Goal: Use online tool/utility: Utilize a website feature to perform a specific function

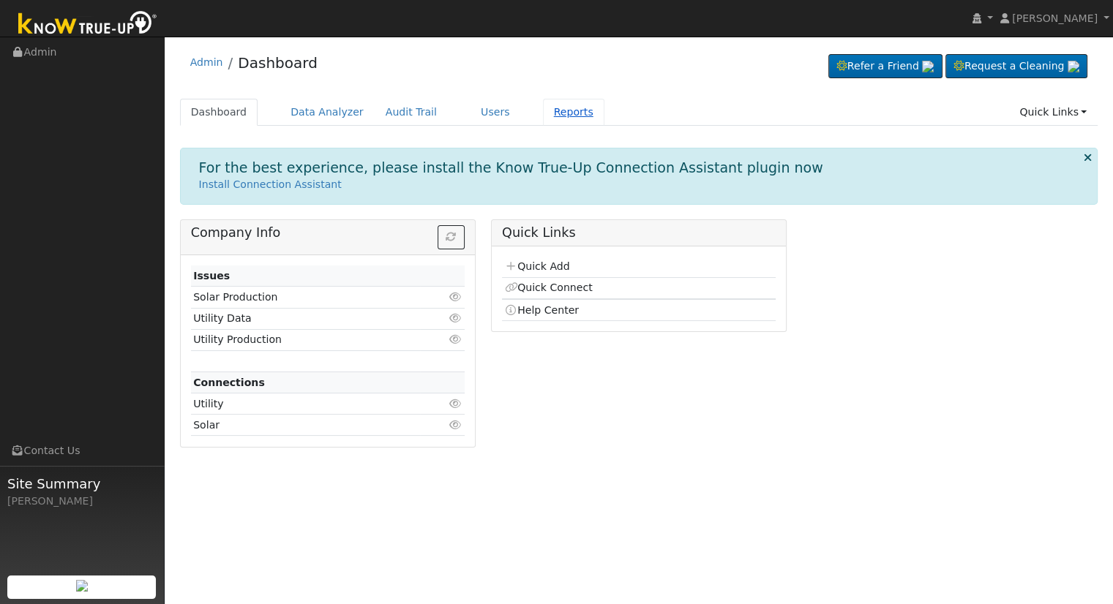
click at [548, 119] on link "Reports" at bounding box center [573, 112] width 61 height 27
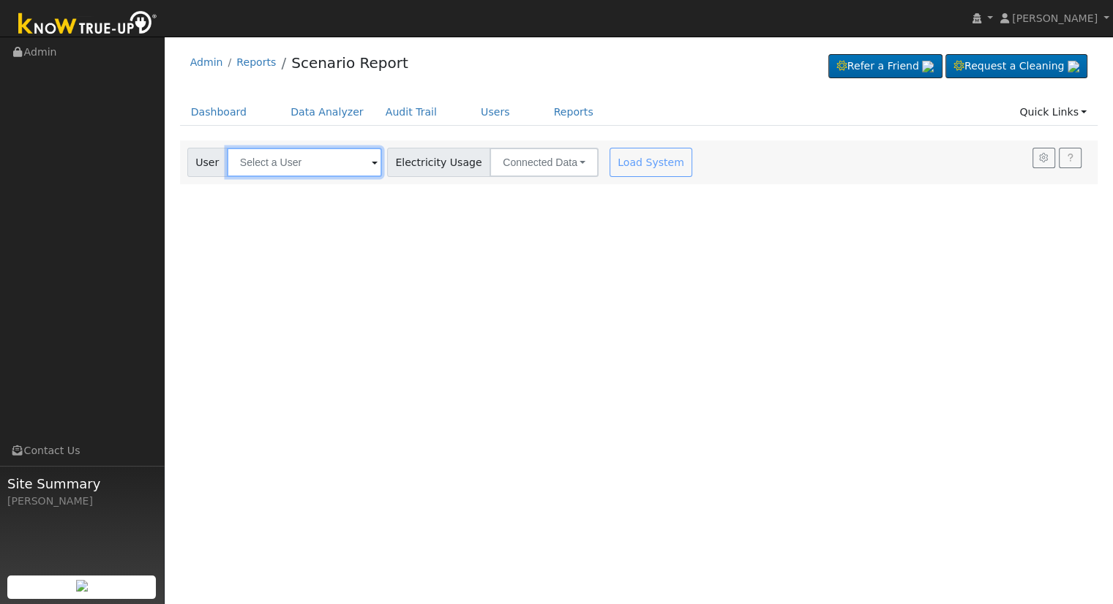
click at [287, 159] on input "text" at bounding box center [304, 162] width 155 height 29
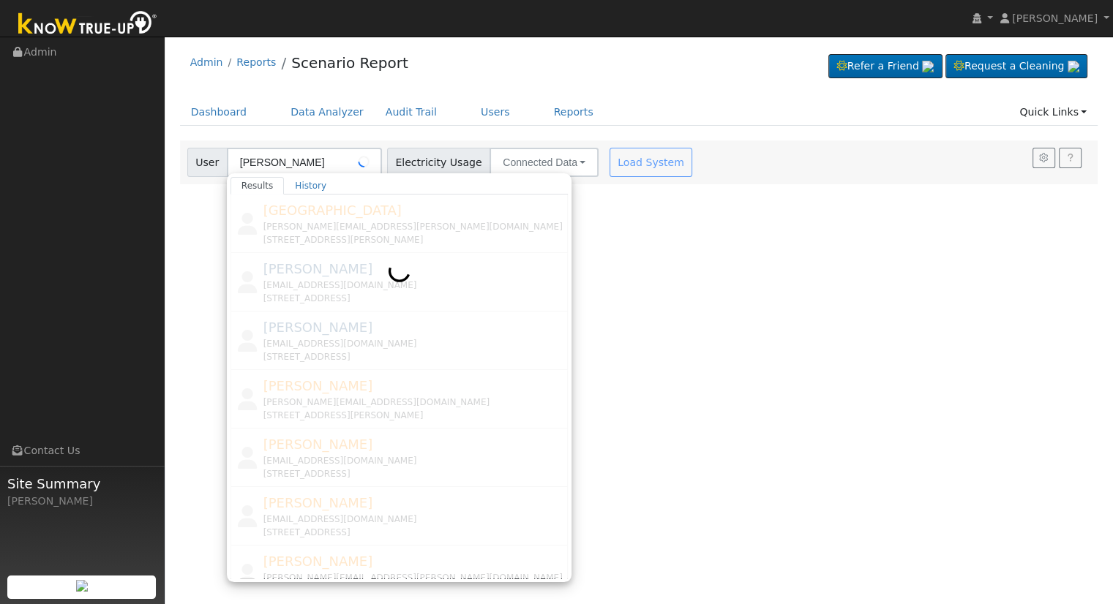
drag, startPoint x: 304, startPoint y: 308, endPoint x: 462, endPoint y: 369, distance: 168.7
click at [462, 369] on div at bounding box center [400, 387] width 338 height 384
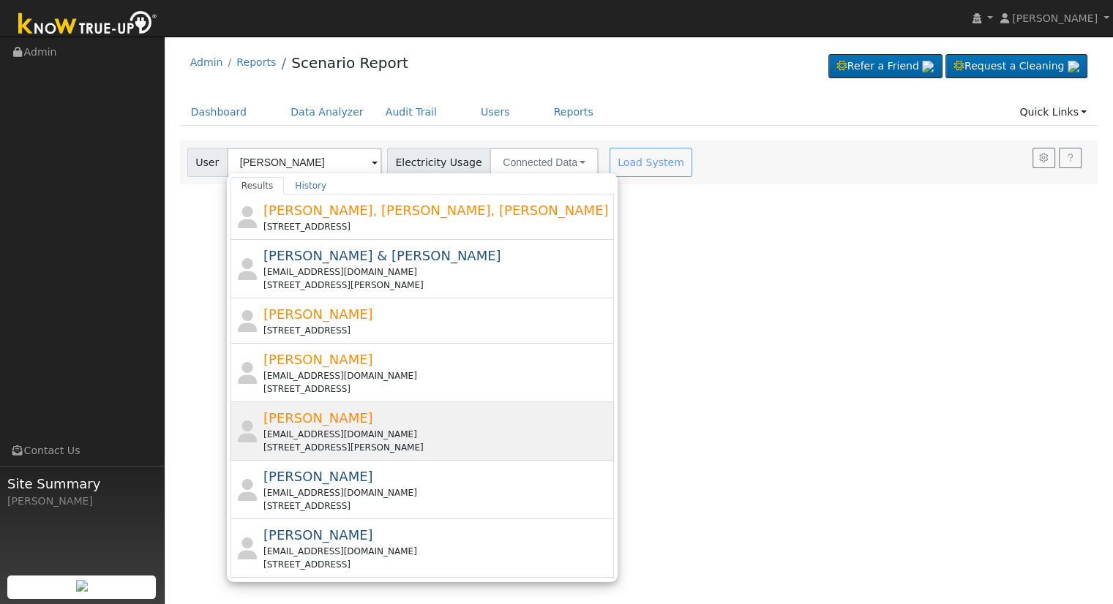
click at [433, 438] on div "[EMAIL_ADDRESS][DOMAIN_NAME]" at bounding box center [437, 434] width 348 height 13
type input "[PERSON_NAME]"
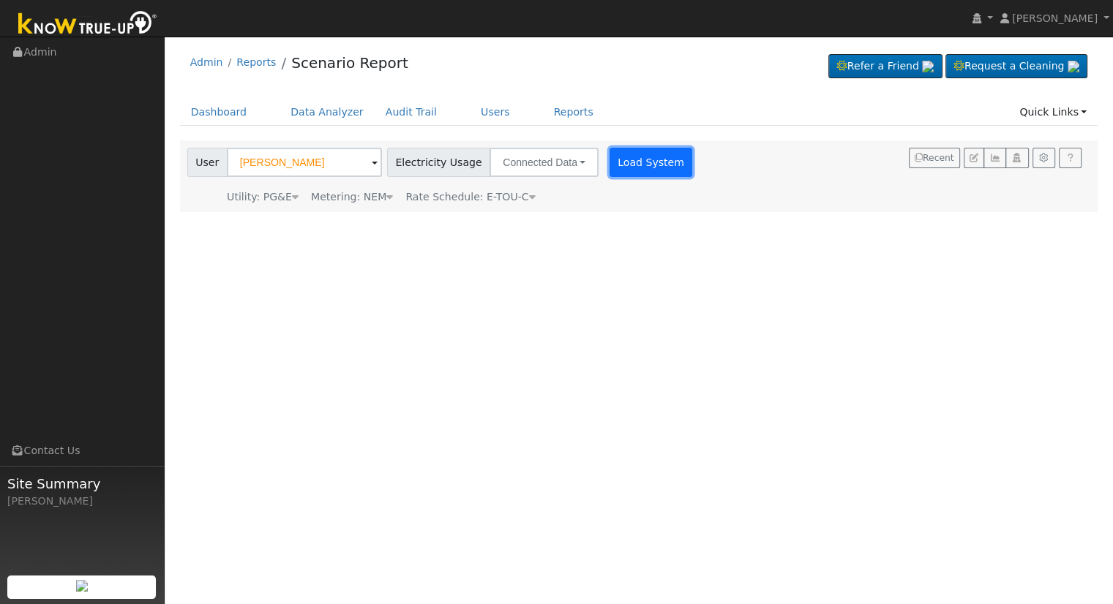
click at [632, 175] on button "Load System" at bounding box center [651, 162] width 83 height 29
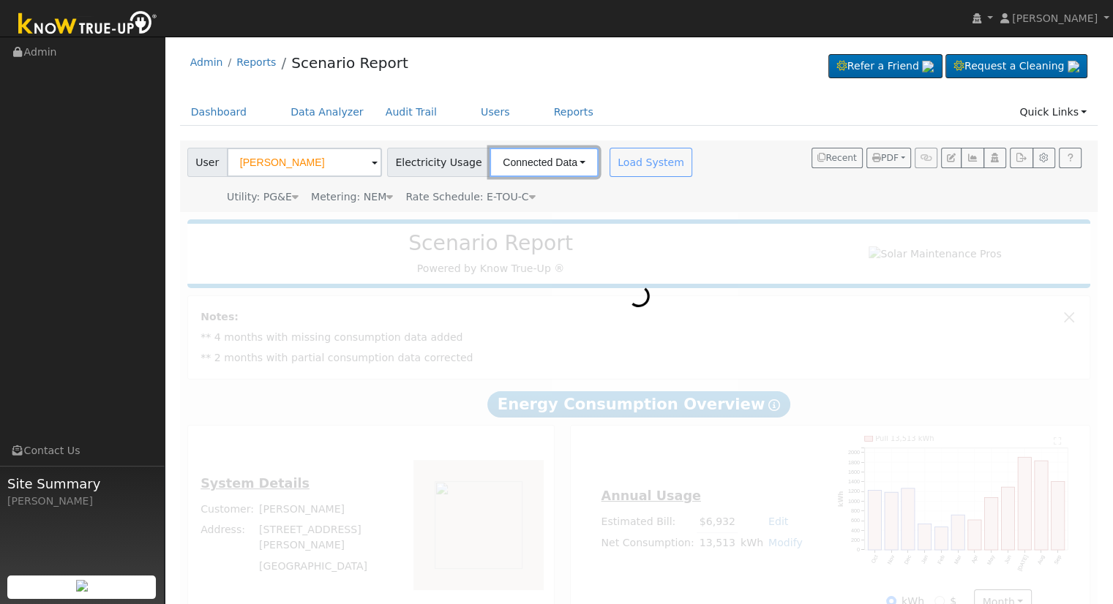
click at [524, 165] on button "Connected Data" at bounding box center [544, 162] width 109 height 29
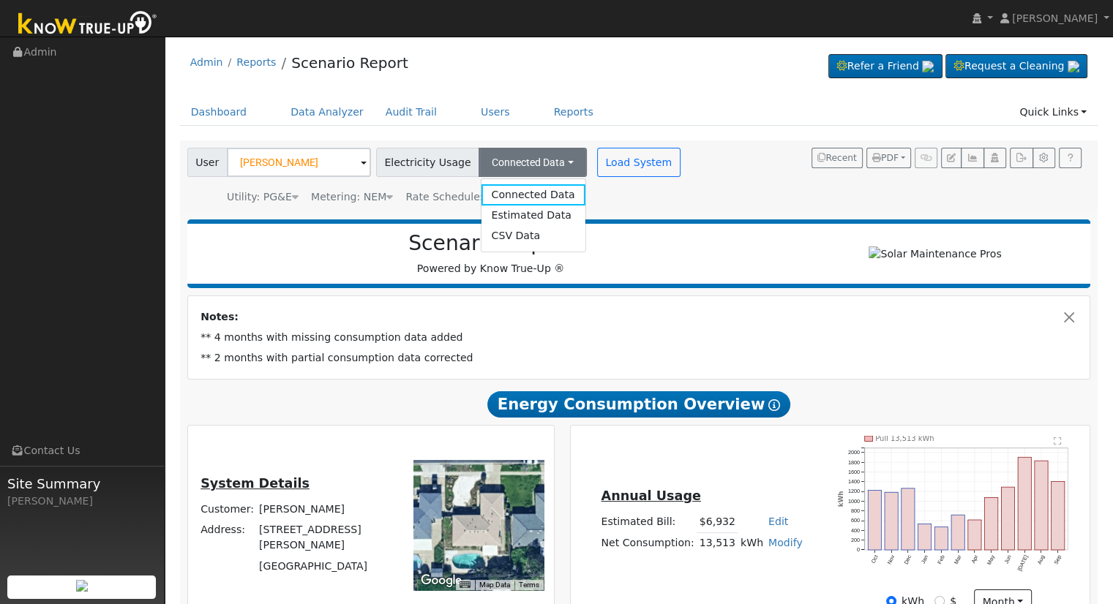
click at [571, 181] on div "User [PERSON_NAME] Account Default Account Default Account [STREET_ADDRESS][PER…" at bounding box center [435, 176] width 502 height 57
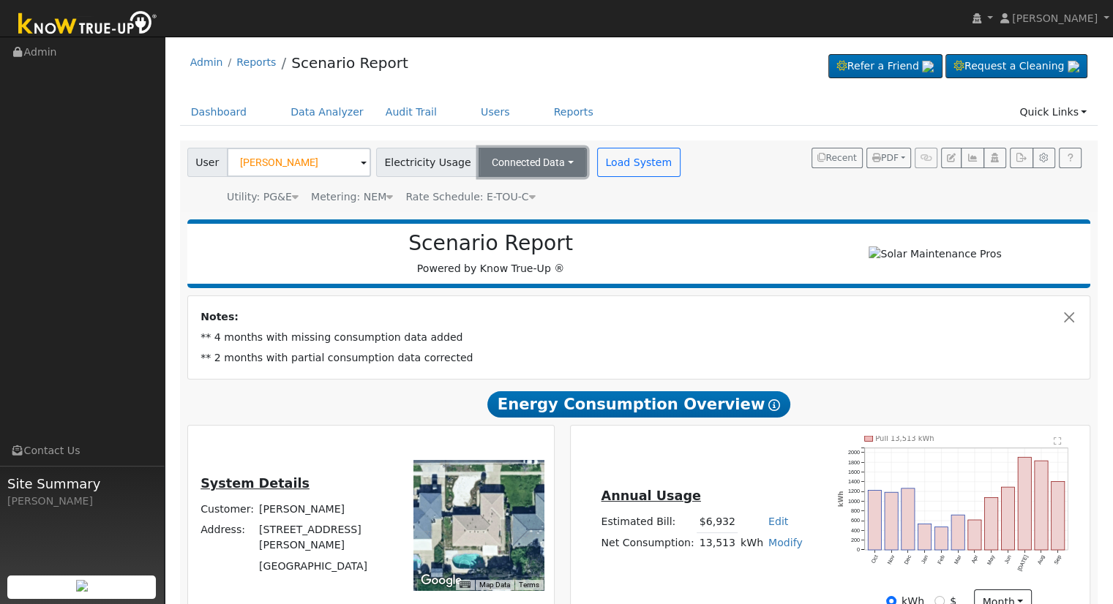
click at [520, 174] on button "Connected Data" at bounding box center [533, 162] width 108 height 29
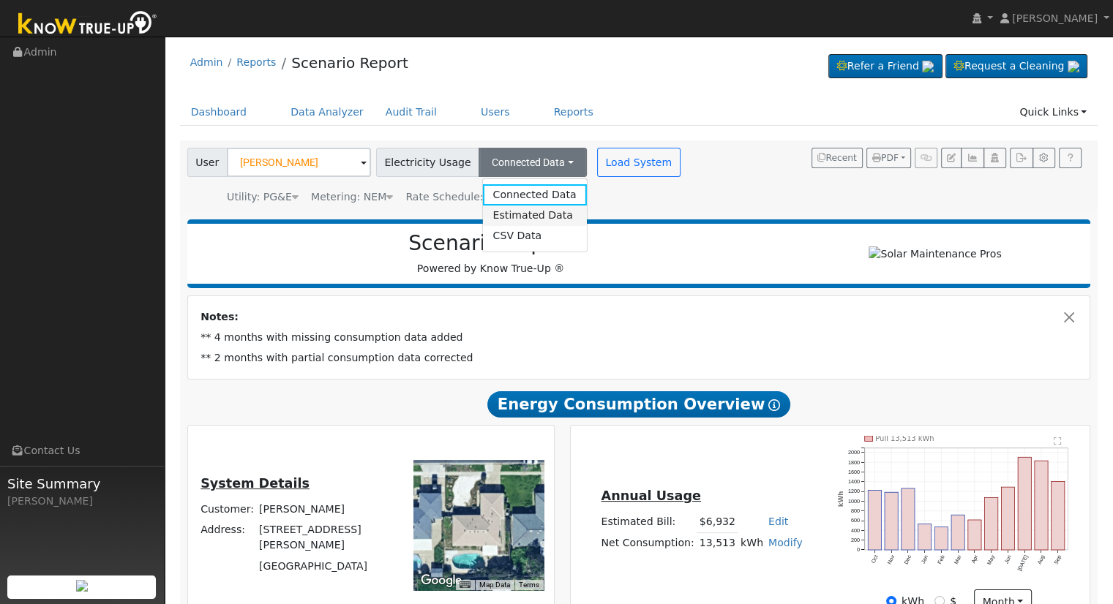
click at [490, 222] on link "Estimated Data" at bounding box center [534, 216] width 104 height 20
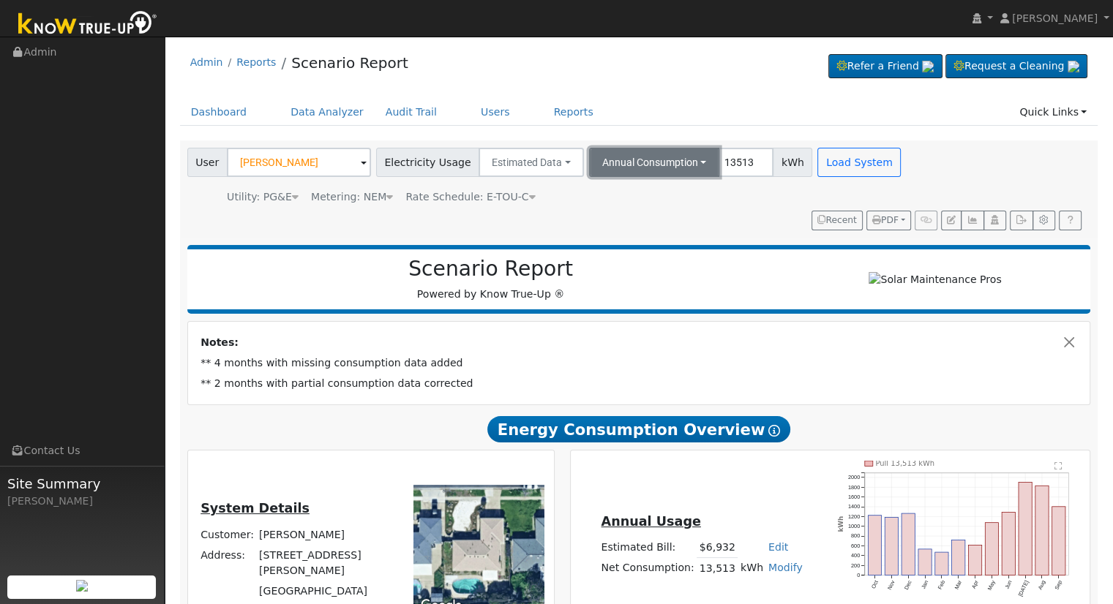
click at [656, 169] on button "Annual Consumption" at bounding box center [654, 162] width 131 height 29
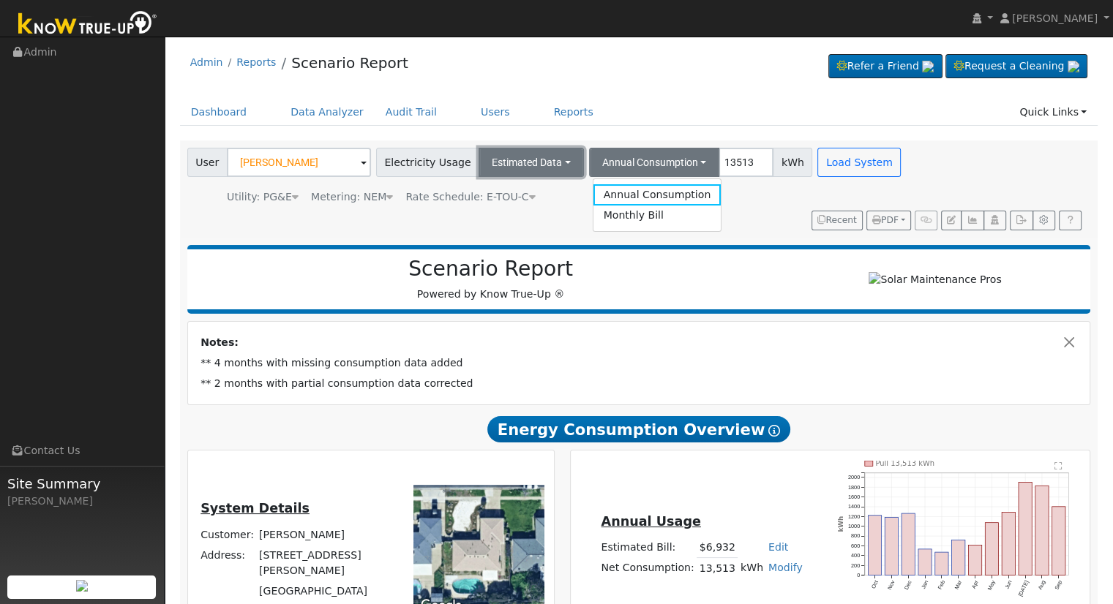
click at [519, 149] on button "Estimated Data" at bounding box center [531, 162] width 105 height 29
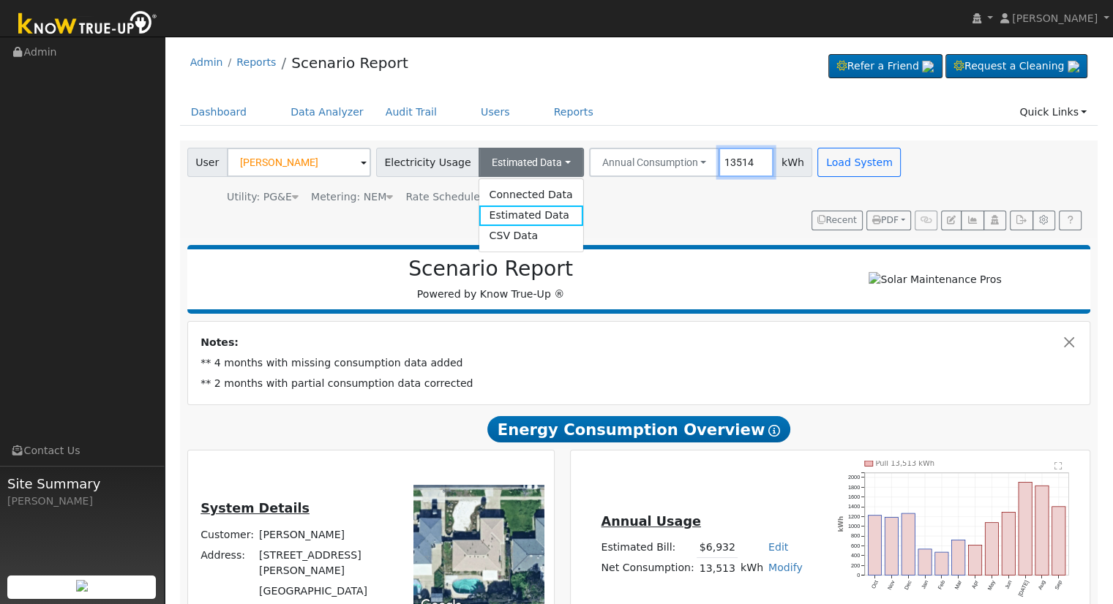
click at [739, 157] on input "13514" at bounding box center [746, 162] width 55 height 29
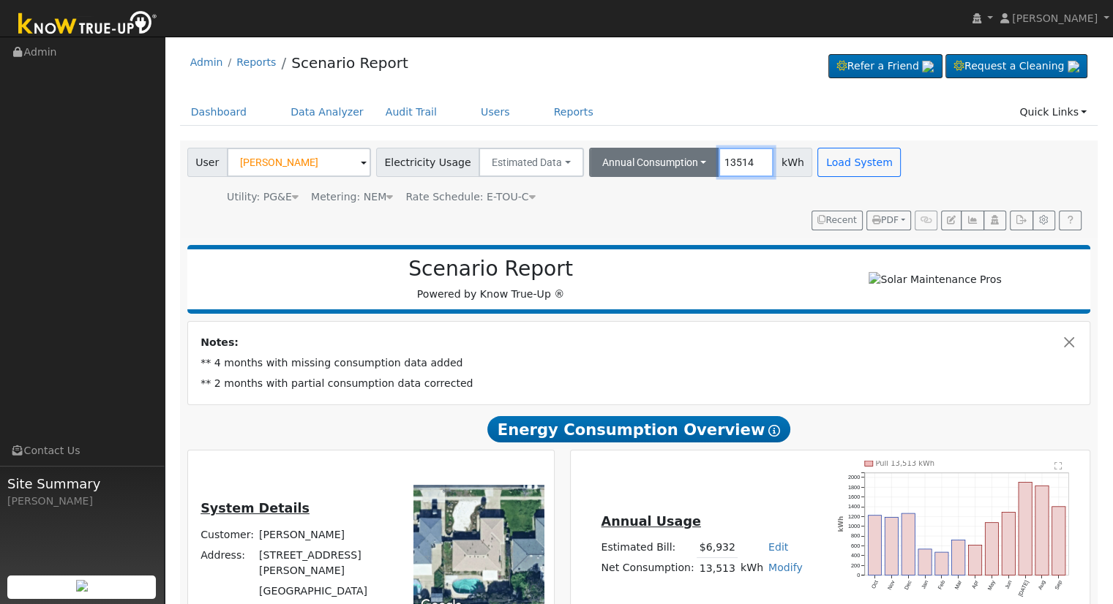
drag, startPoint x: 733, startPoint y: 158, endPoint x: 656, endPoint y: 162, distance: 77.0
click at [656, 162] on div "Annual Consumption Annual Consumption Monthly Bill 13514 kWh" at bounding box center [701, 162] width 224 height 29
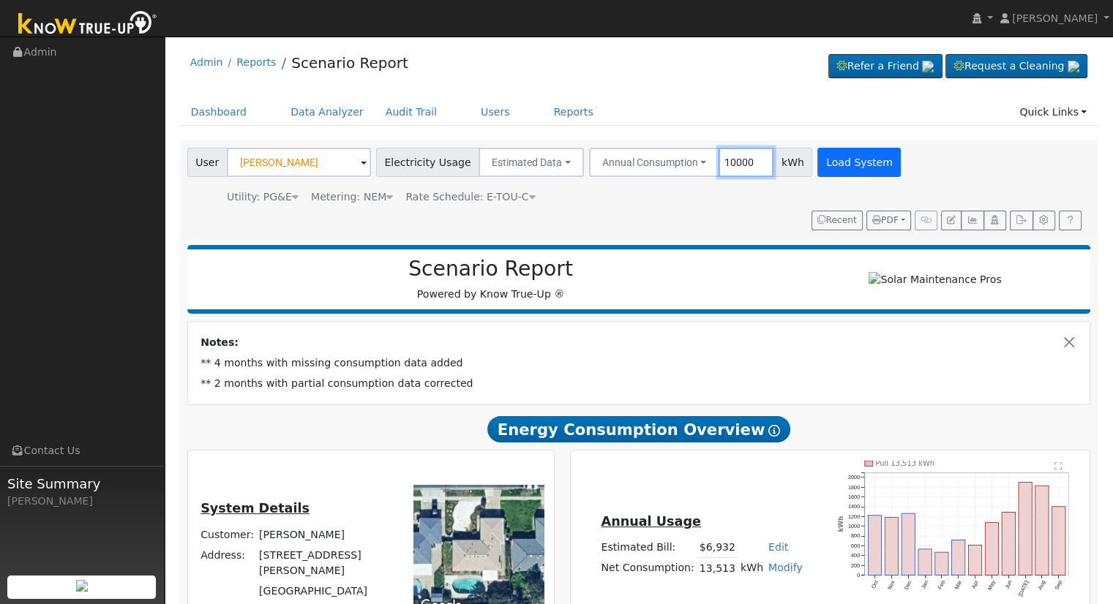
type input "10000"
click at [818, 153] on button "Load System" at bounding box center [858, 162] width 83 height 29
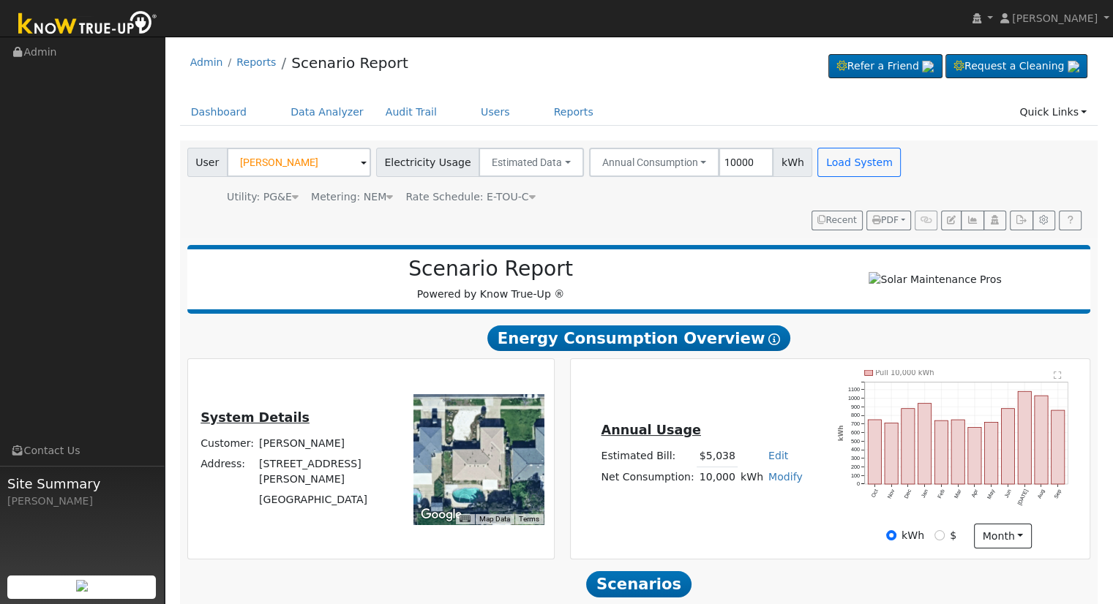
scroll to position [140, 0]
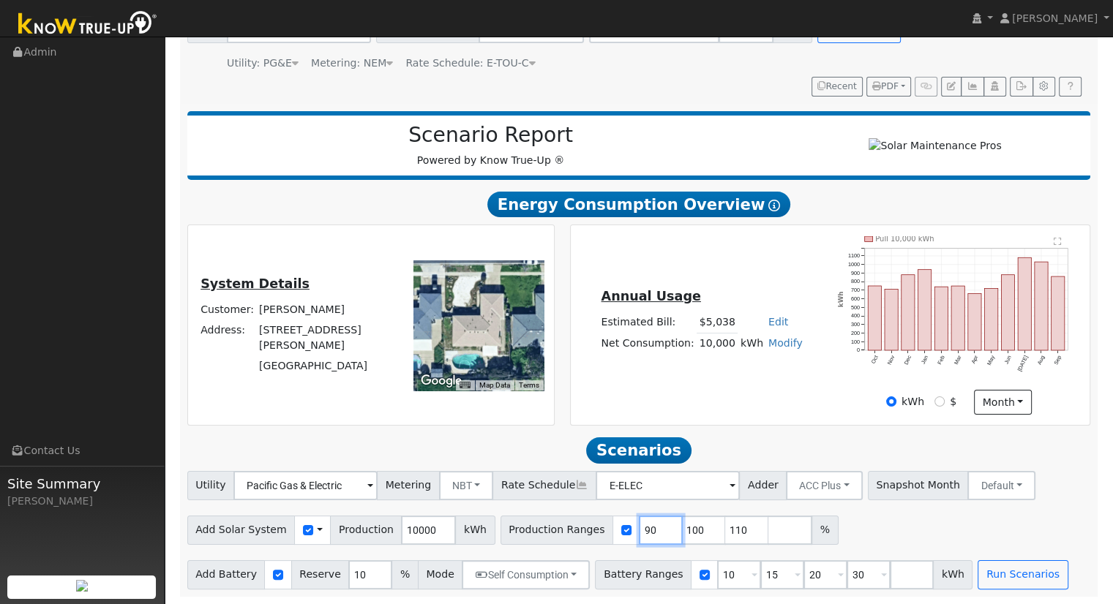
click at [639, 528] on input "90" at bounding box center [661, 530] width 44 height 29
type input "100"
type input "110"
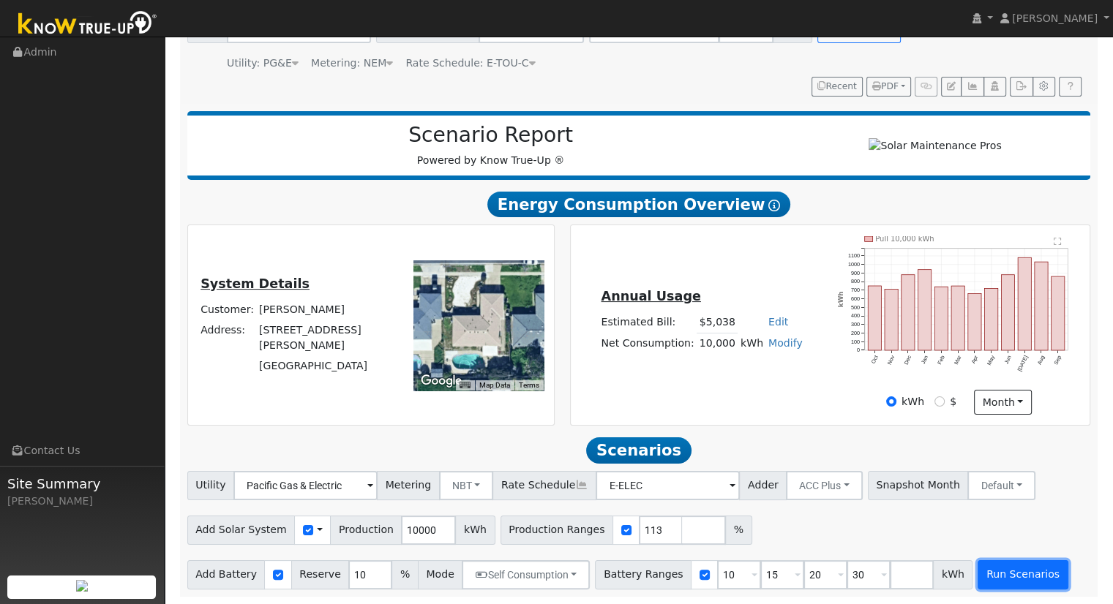
click at [978, 574] on button "Run Scenarios" at bounding box center [1023, 575] width 90 height 29
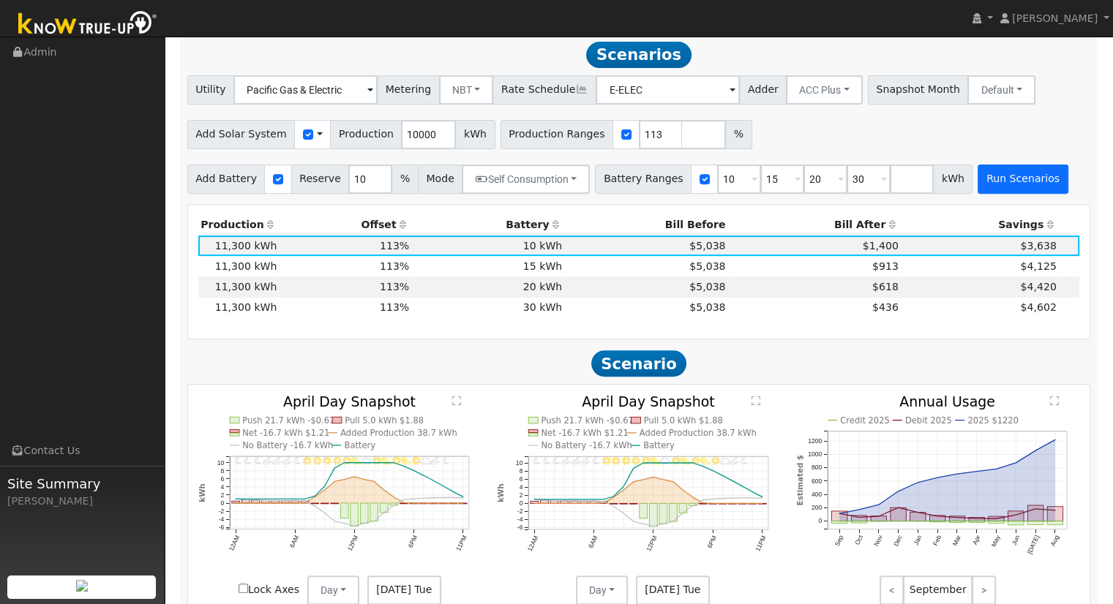
scroll to position [531, 0]
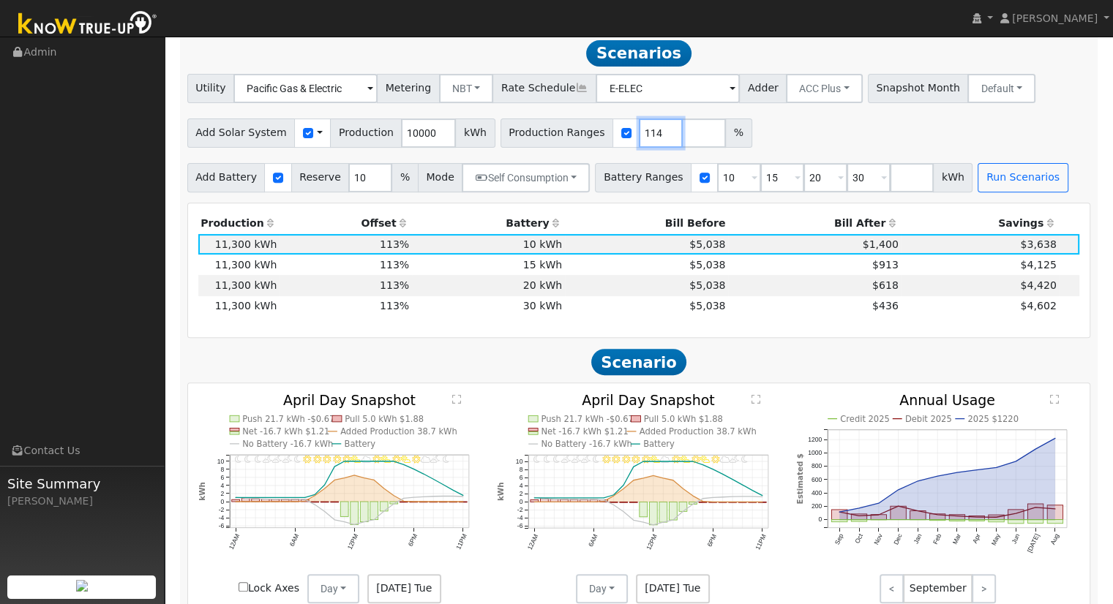
click at [641, 133] on input "114" at bounding box center [661, 133] width 44 height 29
click at [641, 133] on input "115" at bounding box center [661, 133] width 44 height 29
click at [641, 133] on input "116" at bounding box center [661, 133] width 44 height 29
click at [641, 133] on input "117" at bounding box center [661, 133] width 44 height 29
click at [641, 133] on input "118" at bounding box center [661, 133] width 44 height 29
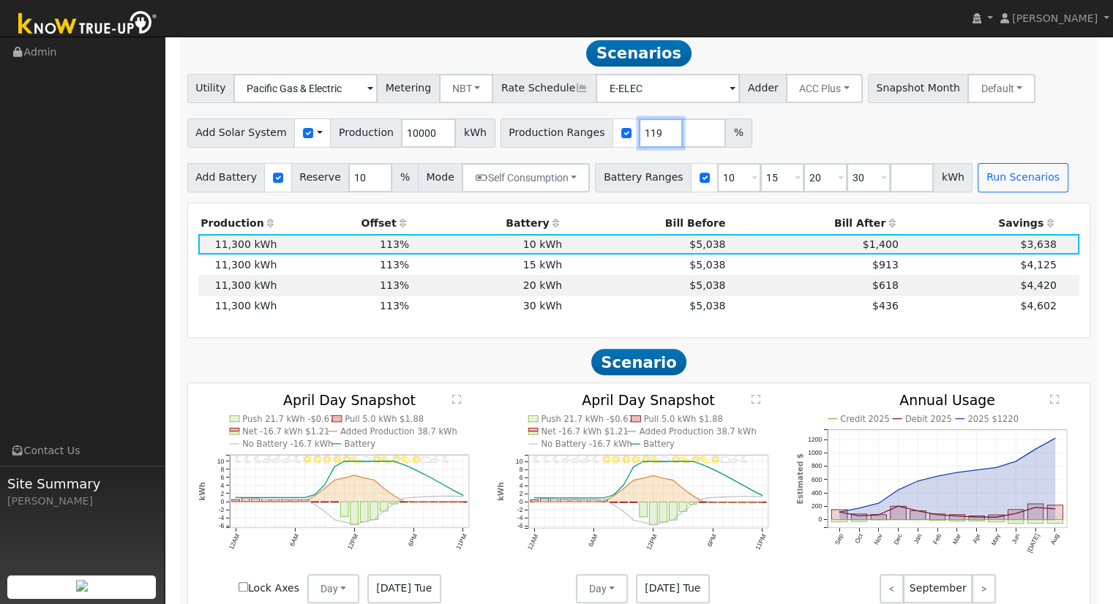
click at [641, 133] on input "119" at bounding box center [661, 133] width 44 height 29
click at [641, 133] on input "120" at bounding box center [661, 133] width 44 height 29
click at [641, 133] on input "121" at bounding box center [661, 133] width 44 height 29
click at [641, 133] on input "122" at bounding box center [661, 133] width 44 height 29
click at [641, 133] on input "123" at bounding box center [661, 133] width 44 height 29
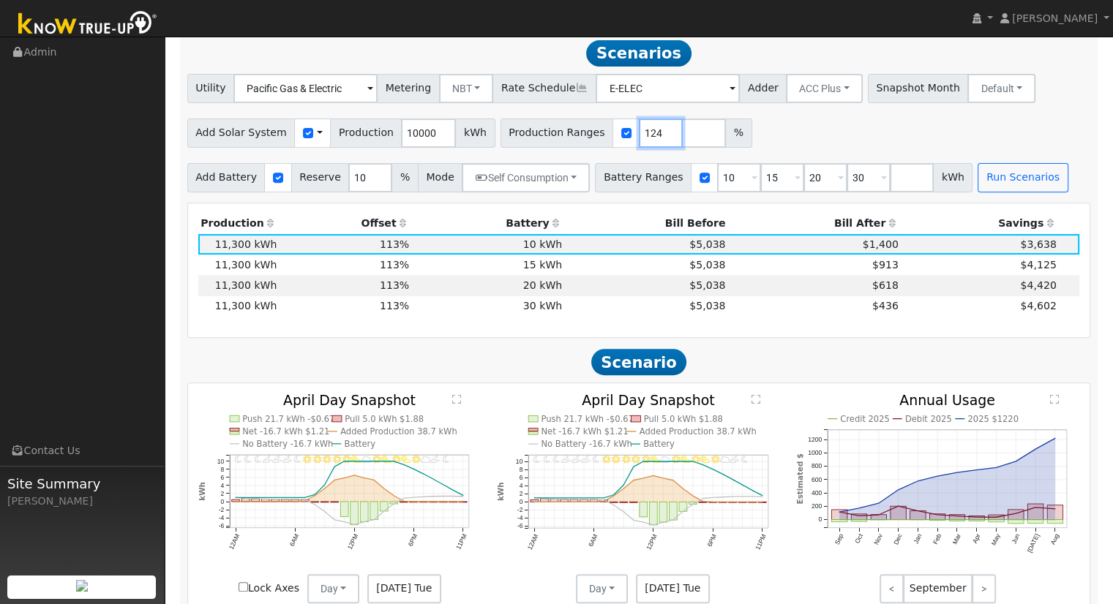
click at [641, 133] on input "124" at bounding box center [661, 133] width 44 height 29
click at [641, 133] on input "125" at bounding box center [661, 133] width 44 height 29
click at [641, 133] on input "126" at bounding box center [661, 133] width 44 height 29
click at [641, 133] on input "127" at bounding box center [661, 133] width 44 height 29
click at [641, 133] on input "128" at bounding box center [661, 133] width 44 height 29
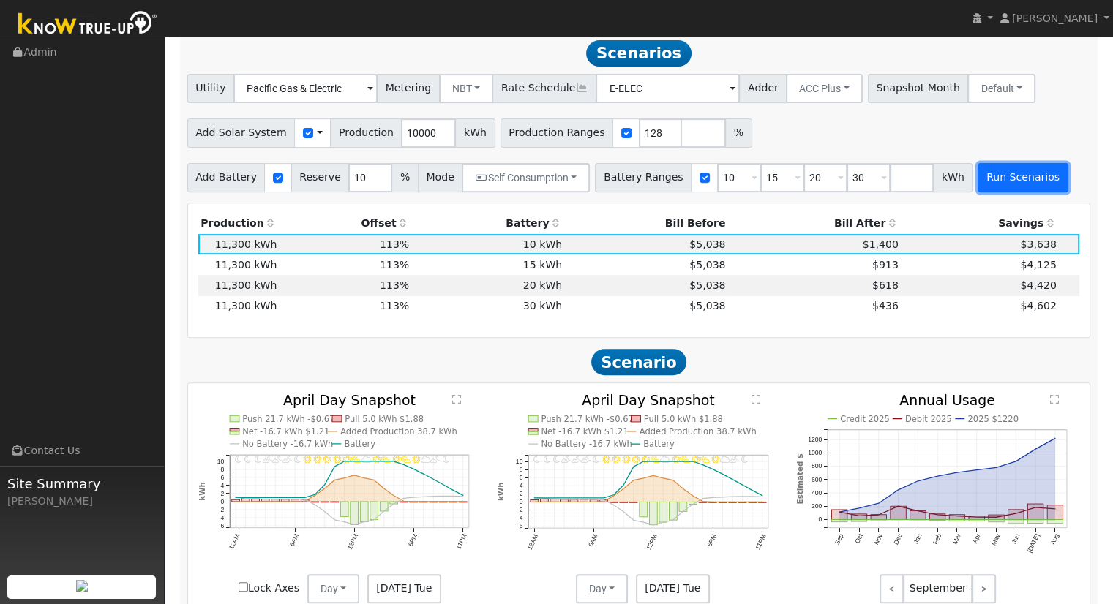
click at [1003, 179] on button "Run Scenarios" at bounding box center [1023, 177] width 90 height 29
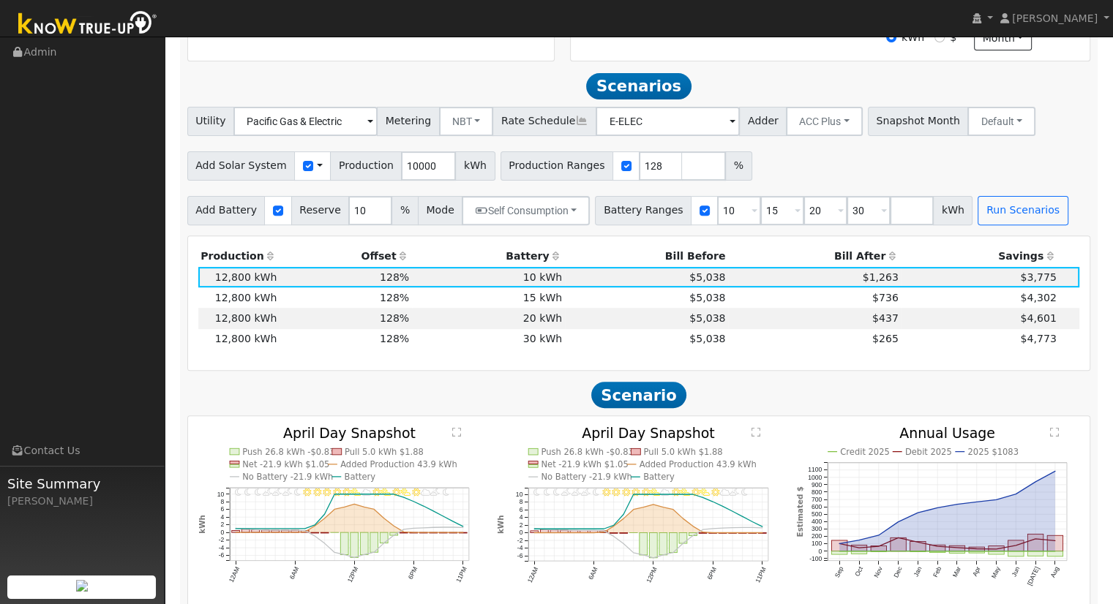
scroll to position [496, 0]
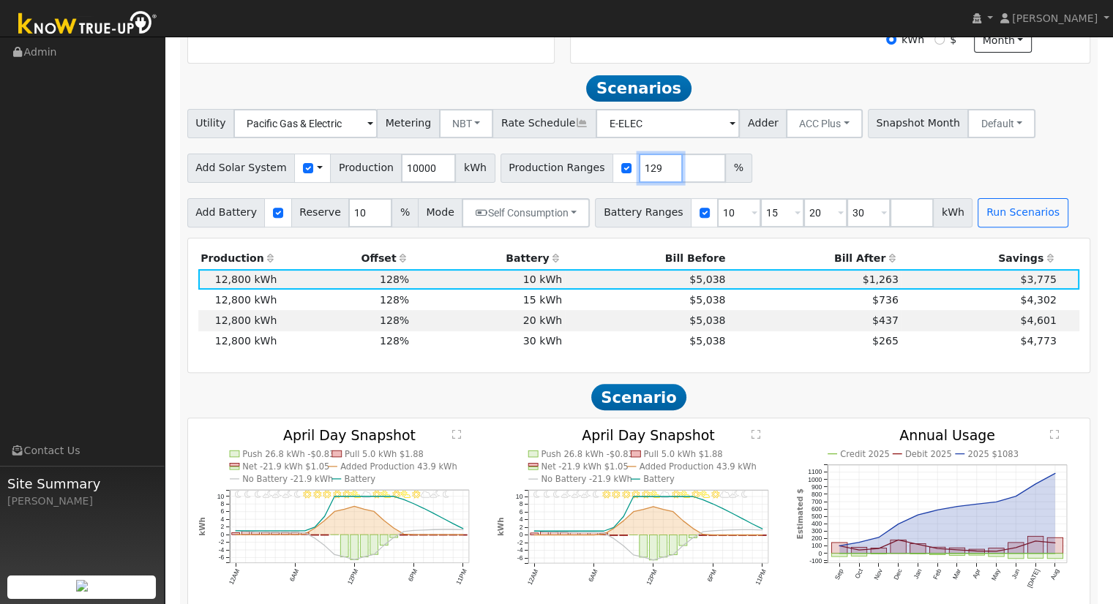
click at [641, 170] on input "129" at bounding box center [661, 168] width 44 height 29
click at [641, 170] on input "130" at bounding box center [661, 168] width 44 height 29
click at [990, 222] on button "Run Scenarios" at bounding box center [1023, 212] width 90 height 29
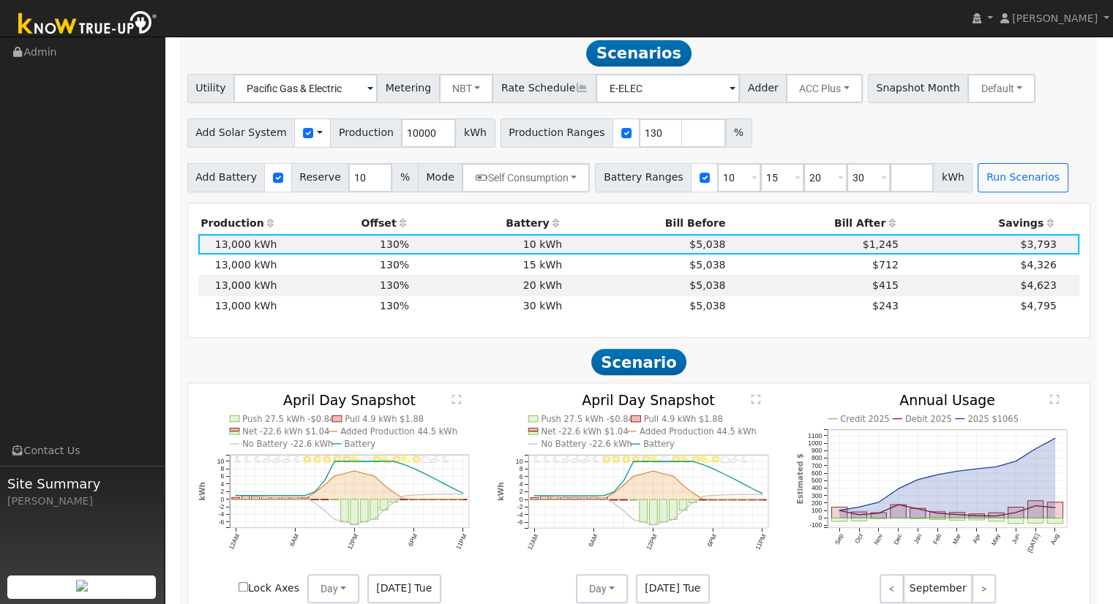
drag, startPoint x: 735, startPoint y: 51, endPoint x: 667, endPoint y: 133, distance: 106.5
click at [667, 133] on div "Scenario Report Powered by Know True-Up ® Energy Consumption Overview Show Help…" at bounding box center [639, 505] width 918 height 1596
click at [636, 162] on div "Utility Pacific Gas & Electric Metering NBT NEM NBT Rate Schedule E-ELEC Adder …" at bounding box center [638, 133] width 919 height 119
click at [641, 135] on input "131" at bounding box center [661, 133] width 44 height 29
click at [641, 135] on input "132" at bounding box center [661, 133] width 44 height 29
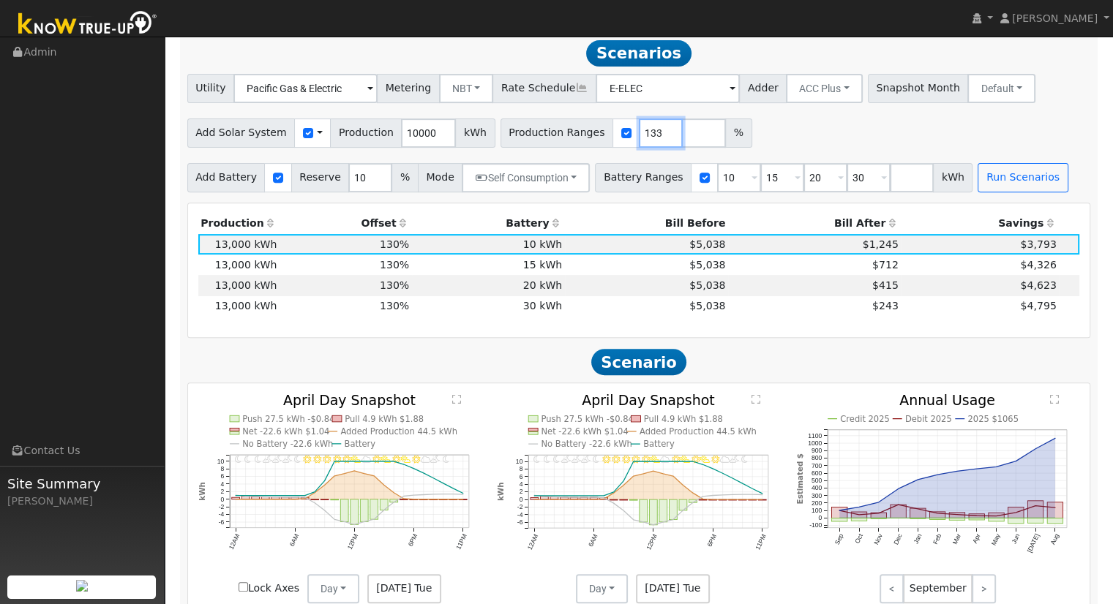
click at [641, 135] on input "133" at bounding box center [661, 133] width 44 height 29
click at [641, 135] on input "134" at bounding box center [661, 133] width 44 height 29
type input "135"
click at [641, 135] on input "135" at bounding box center [661, 133] width 44 height 29
click at [990, 179] on button "Run Scenarios" at bounding box center [1023, 177] width 90 height 29
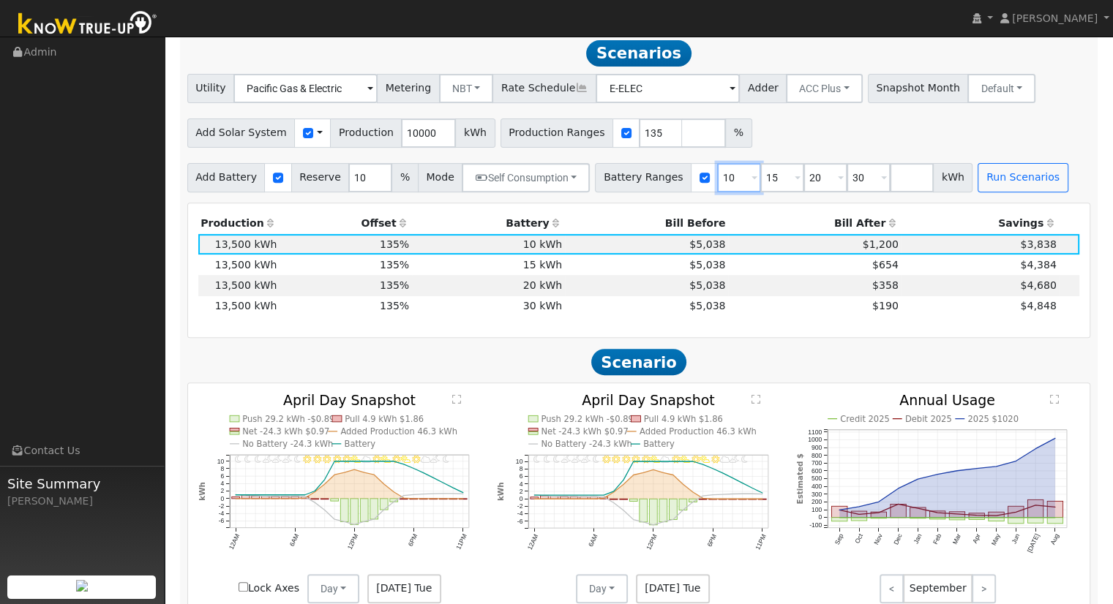
click at [719, 182] on input "10" at bounding box center [739, 177] width 44 height 29
type input "15"
type input "20"
type input "30"
type input "20"
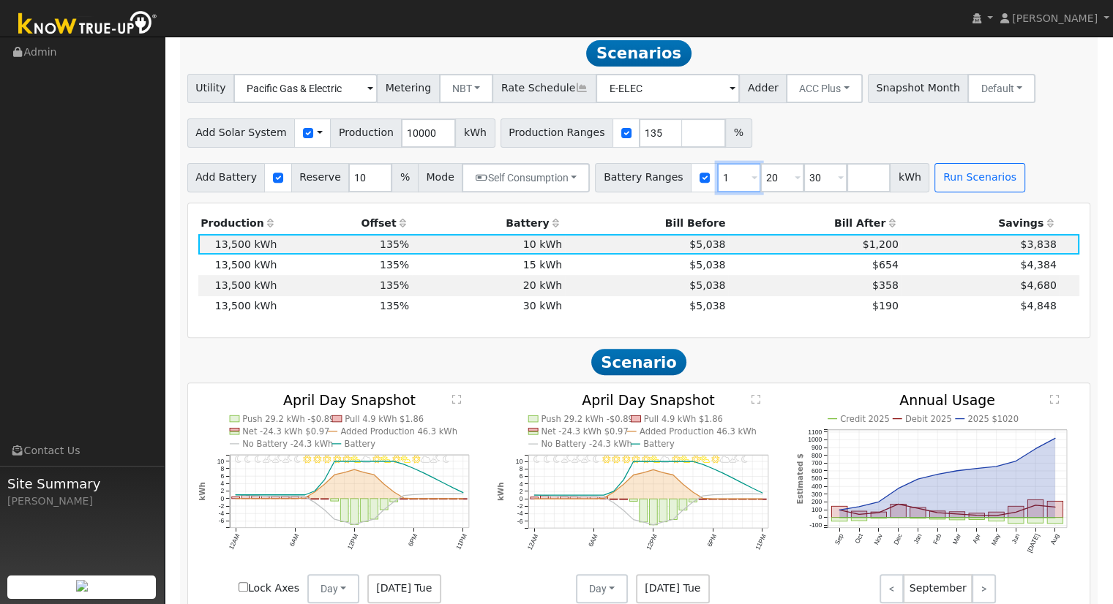
type input "30"
type input "3"
type input "13.5"
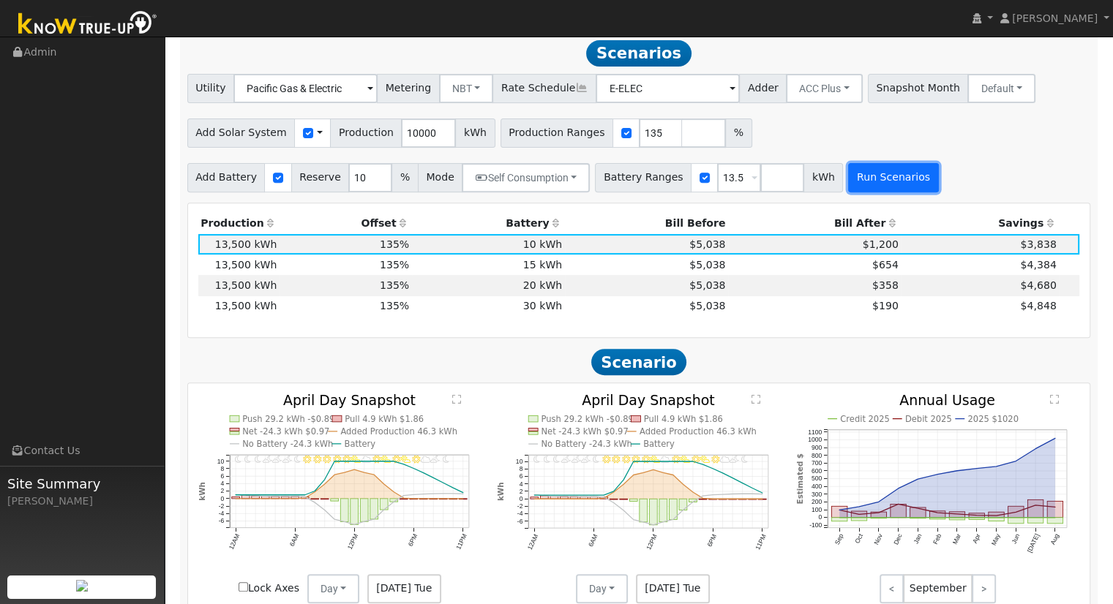
click at [850, 184] on button "Run Scenarios" at bounding box center [893, 177] width 90 height 29
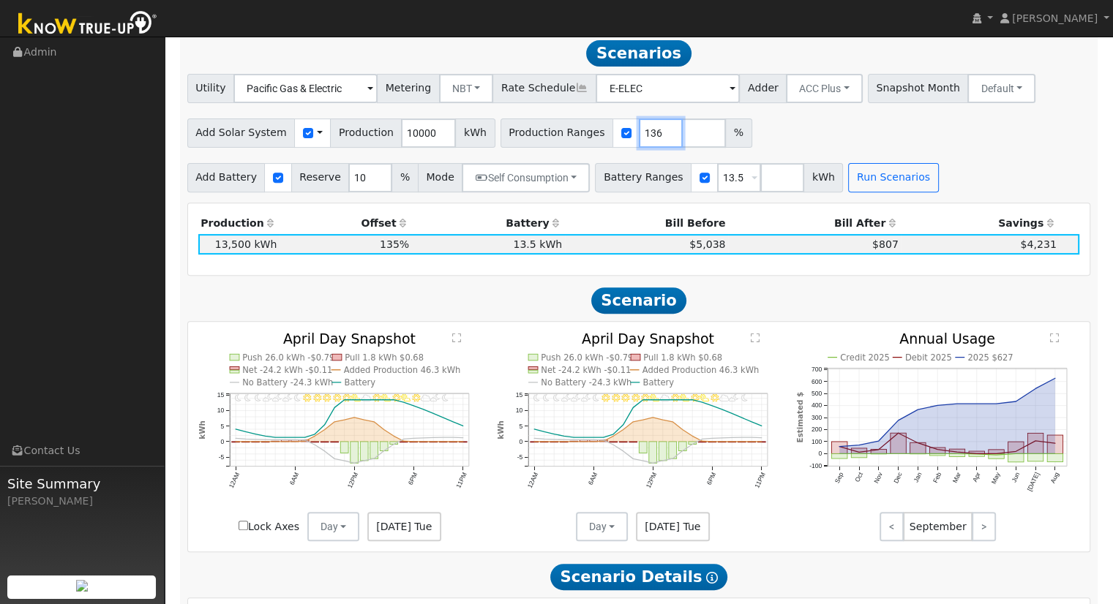
type input "136"
click at [639, 134] on input "136" at bounding box center [661, 133] width 44 height 29
click at [848, 192] on button "Run Scenarios" at bounding box center [893, 177] width 90 height 29
click at [542, 179] on button "Self Consumption" at bounding box center [526, 177] width 128 height 29
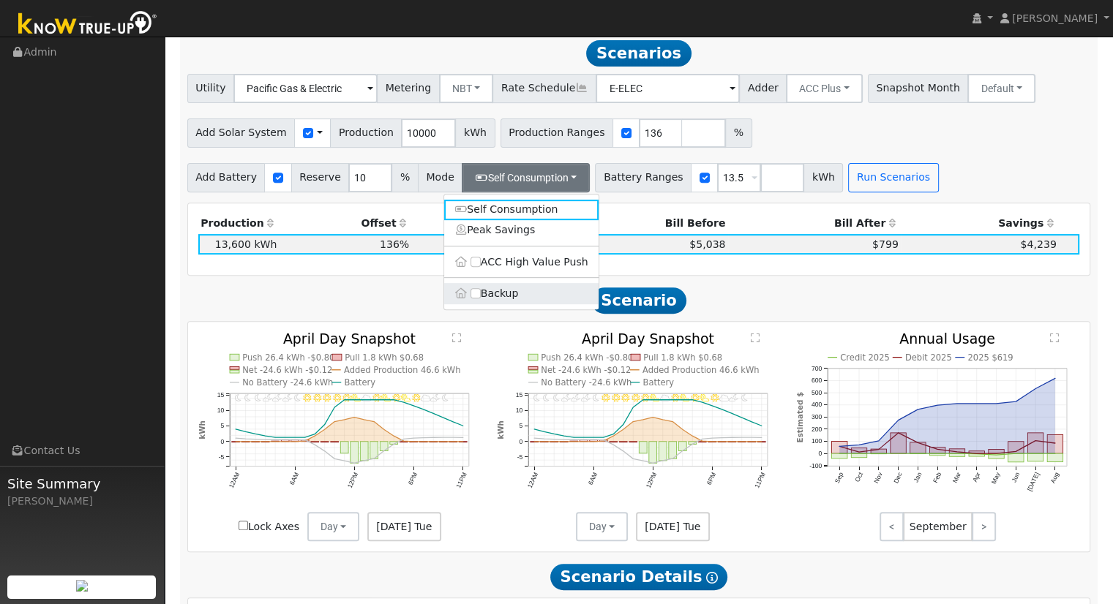
click at [472, 291] on label "Backup" at bounding box center [521, 293] width 154 height 20
click at [472, 291] on input "Backup" at bounding box center [476, 293] width 10 height 10
type input "20"
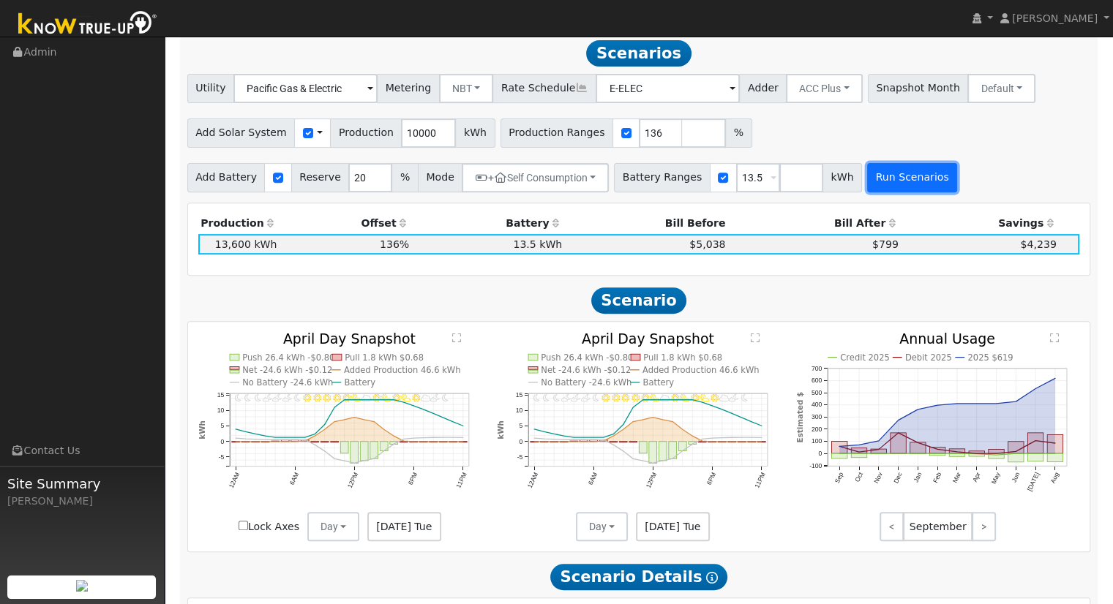
click at [867, 182] on button "Run Scenarios" at bounding box center [912, 177] width 90 height 29
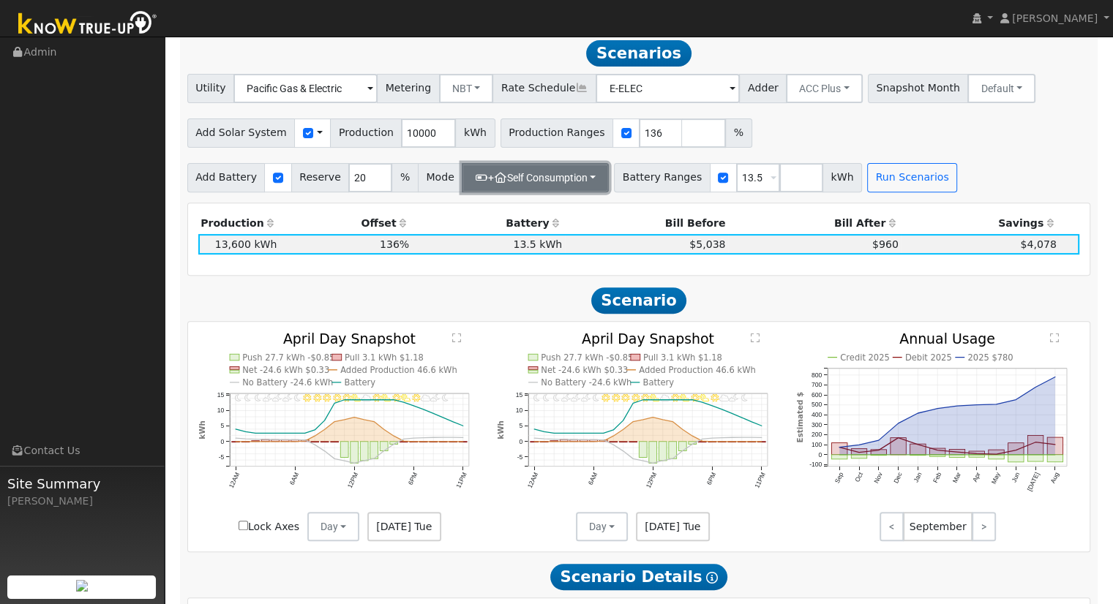
click at [567, 188] on button "+ Self Consumption" at bounding box center [535, 177] width 147 height 29
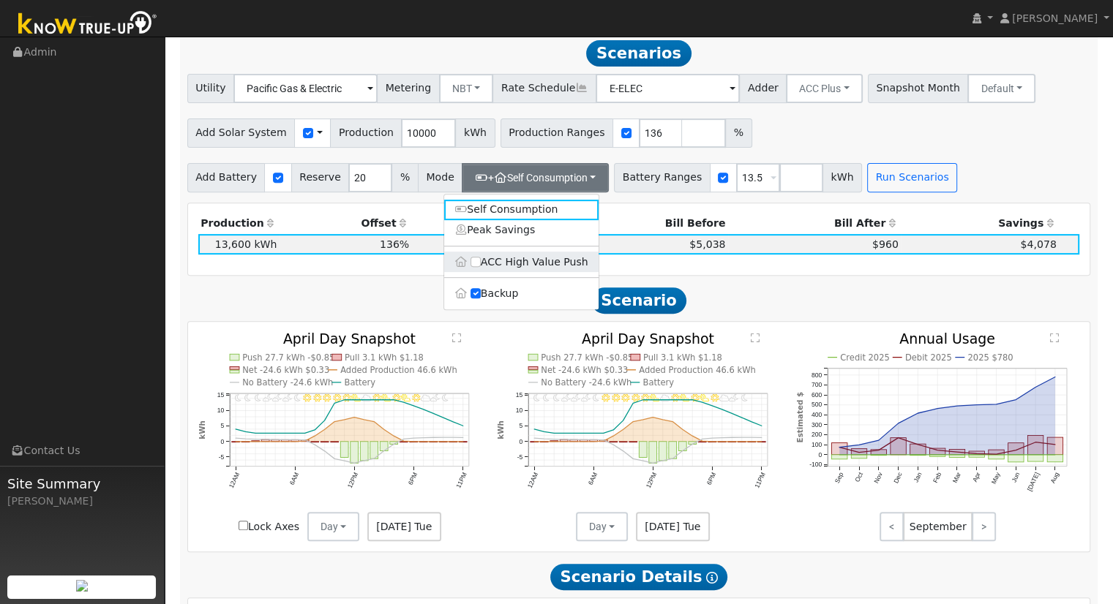
click at [517, 267] on label "ACC High Value Push" at bounding box center [521, 262] width 154 height 20
click at [481, 267] on input "ACC High Value Push" at bounding box center [476, 262] width 10 height 10
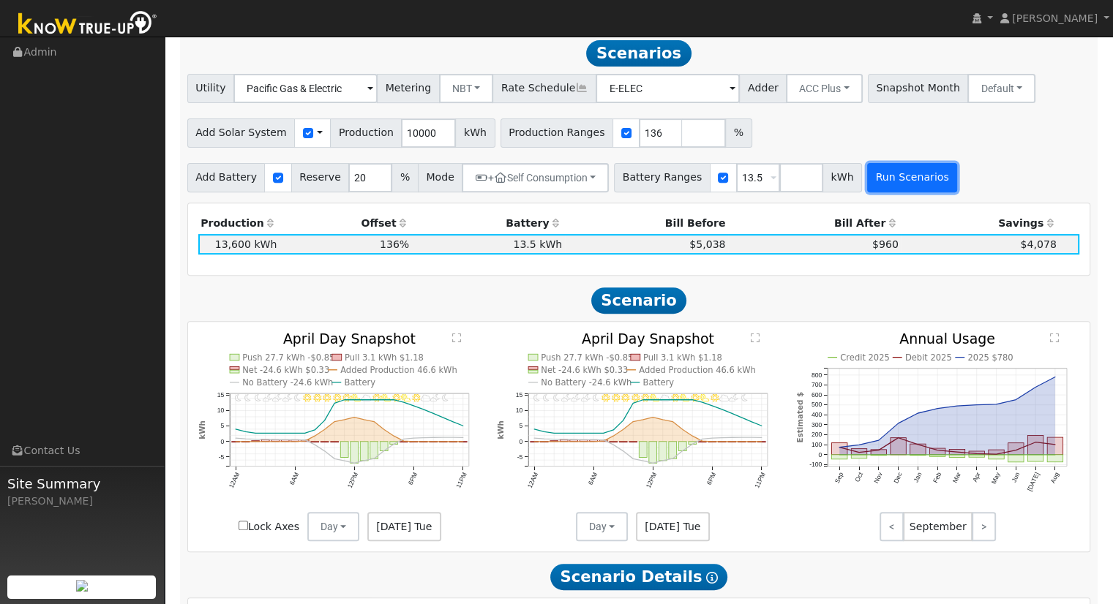
click at [872, 192] on button "Run Scenarios" at bounding box center [912, 177] width 90 height 29
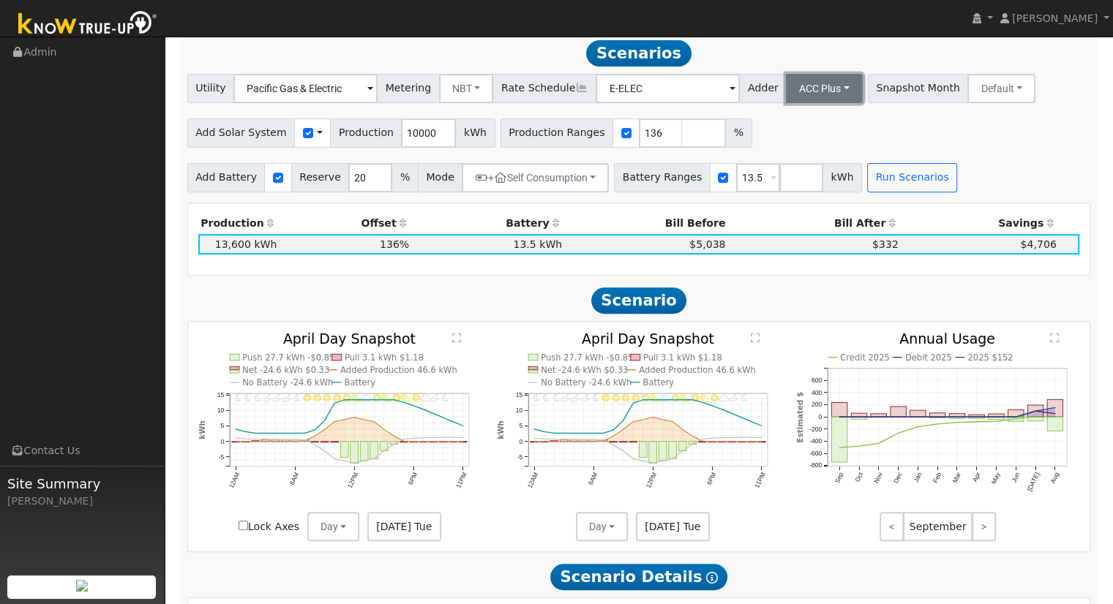
click at [793, 89] on button "ACC Plus" at bounding box center [824, 88] width 77 height 29
click at [792, 131] on link "- None -" at bounding box center [808, 121] width 102 height 20
click at [867, 176] on button "Run Scenarios" at bounding box center [912, 177] width 90 height 29
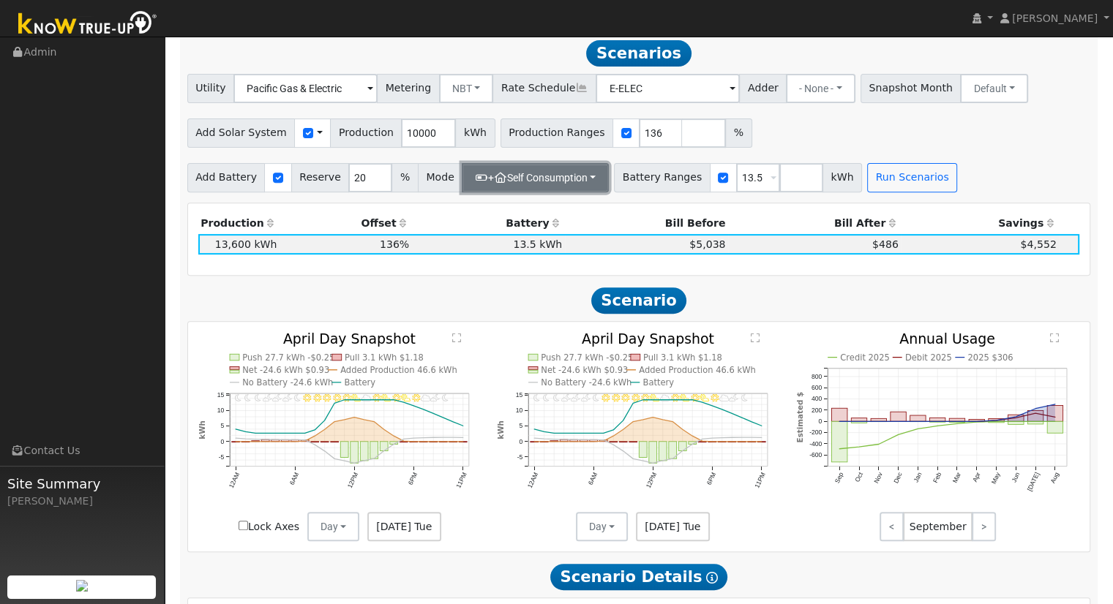
click at [566, 182] on button "+ Self Consumption" at bounding box center [535, 177] width 147 height 29
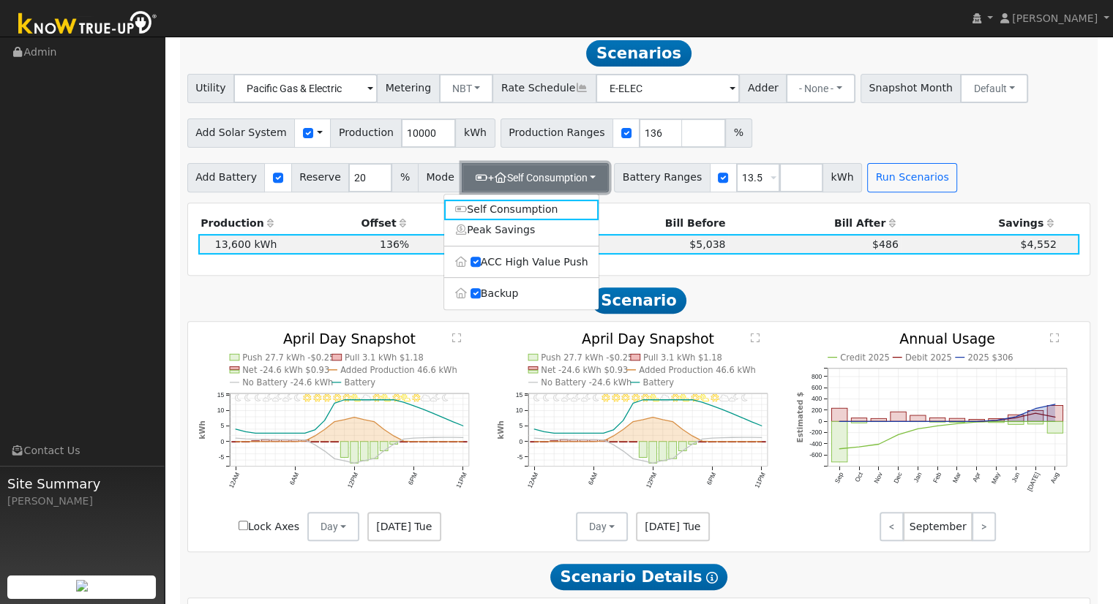
click at [568, 182] on button "+ Self Consumption" at bounding box center [535, 177] width 147 height 29
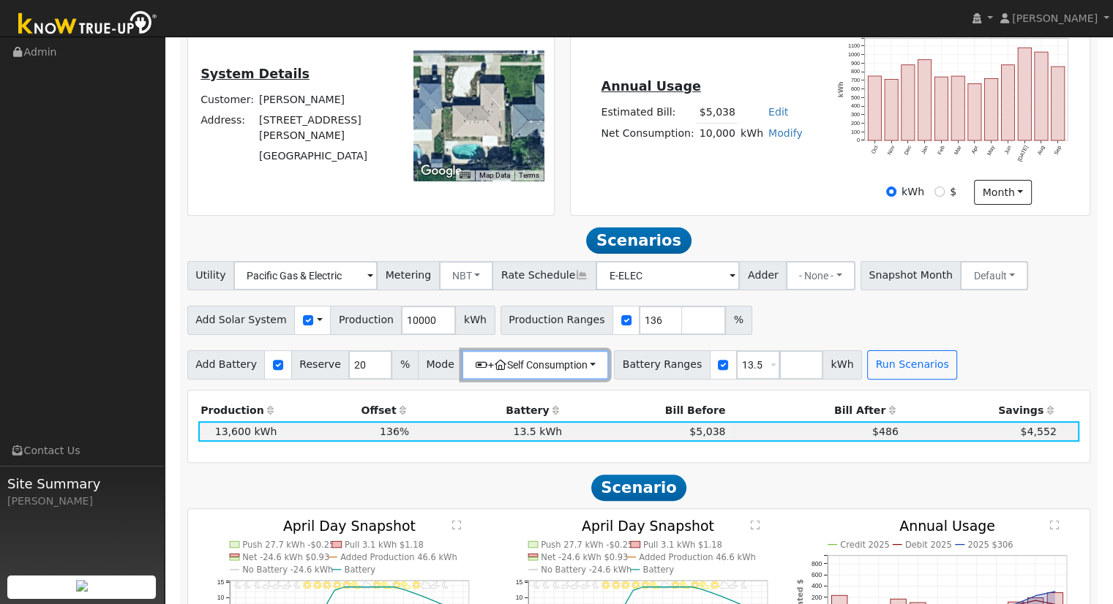
scroll to position [343, 0]
click at [494, 371] on icon "button" at bounding box center [500, 366] width 13 height 10
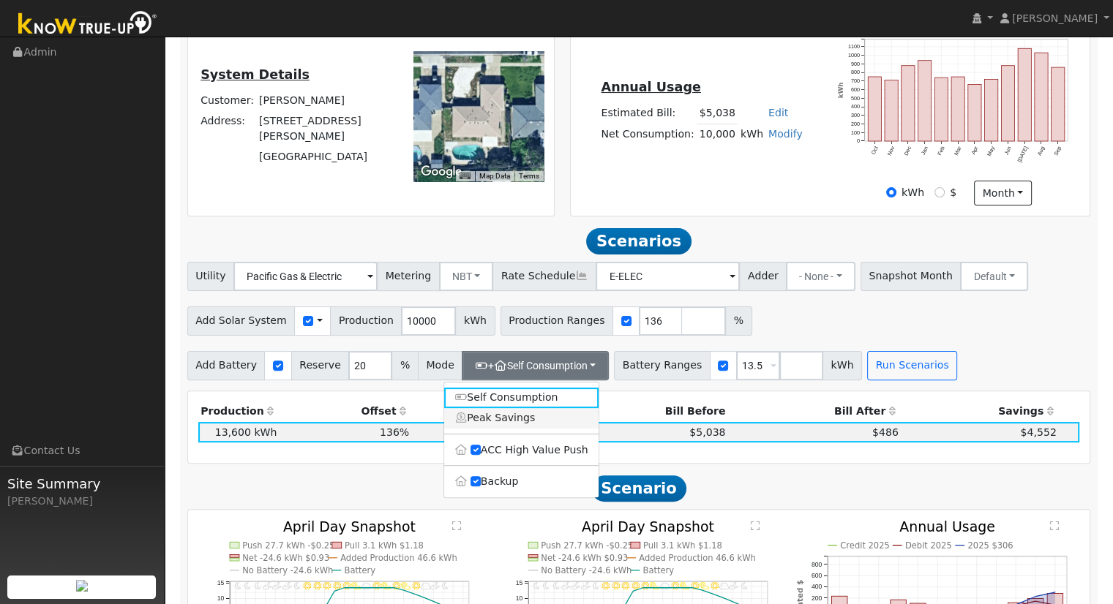
click at [481, 429] on link "Peak Savings" at bounding box center [521, 418] width 154 height 20
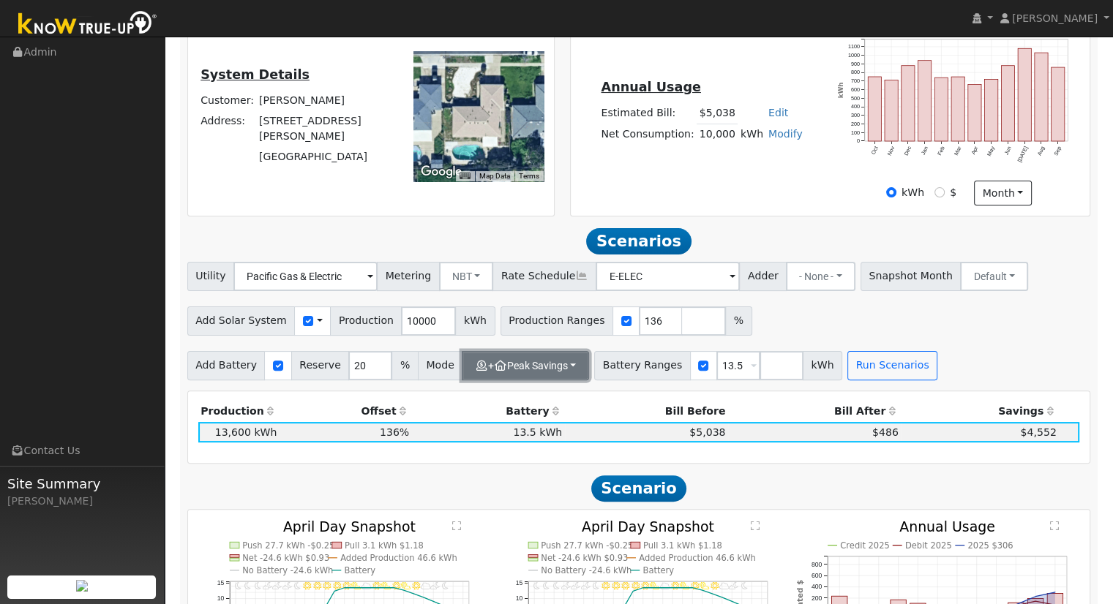
click at [503, 381] on button "+ Peak Savings" at bounding box center [525, 365] width 127 height 29
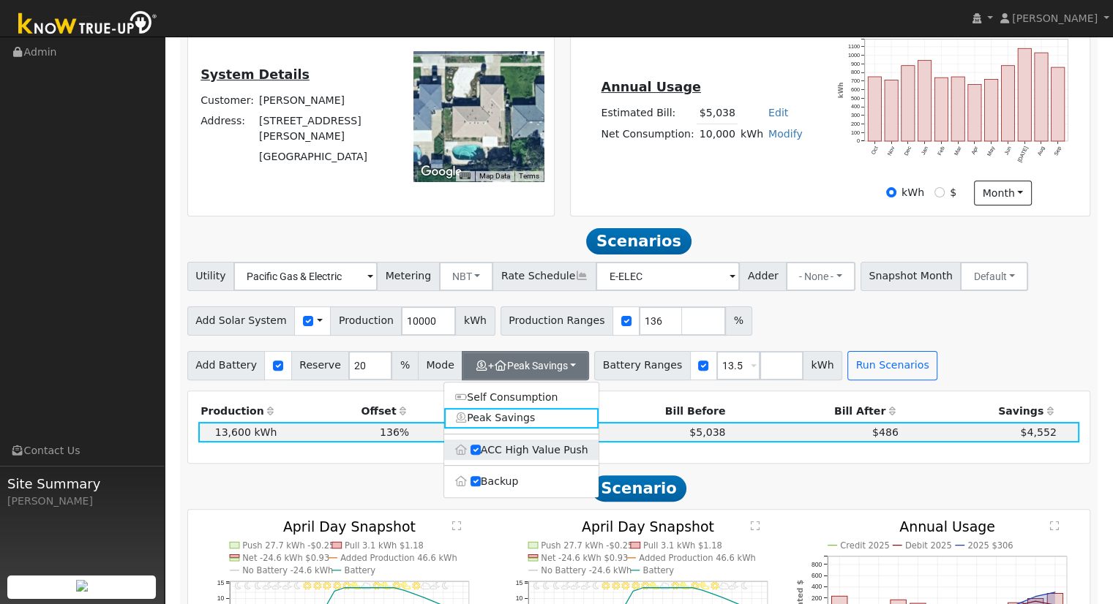
click at [468, 459] on label "ACC High Value Push" at bounding box center [521, 450] width 154 height 20
click at [471, 455] on input "ACC High Value Push" at bounding box center [476, 450] width 10 height 10
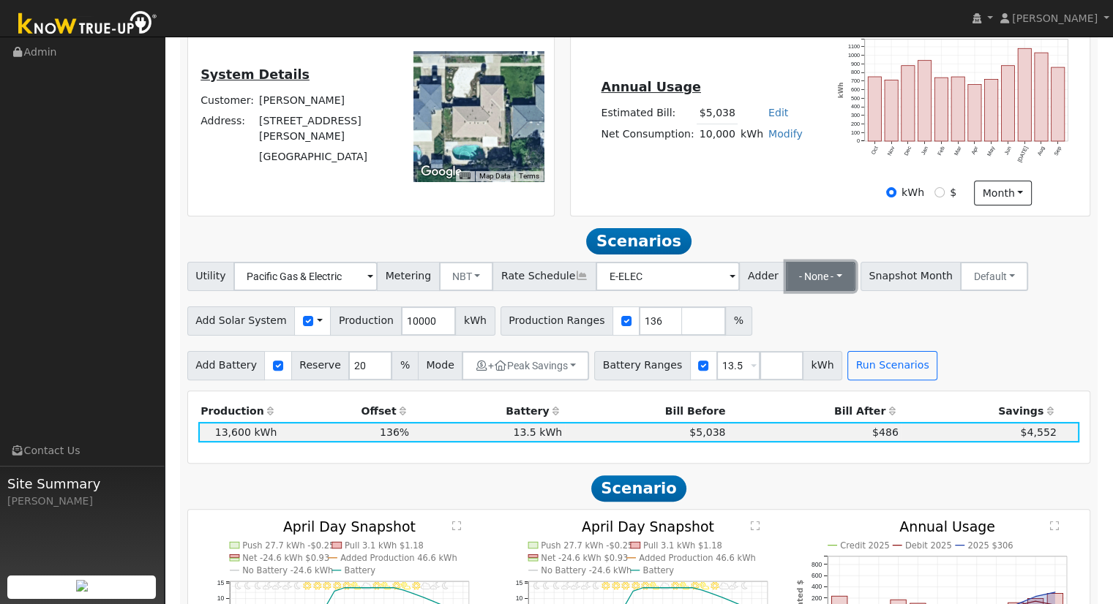
click at [786, 280] on button "- None -" at bounding box center [821, 276] width 70 height 29
click at [781, 348] on link "SB-535" at bounding box center [808, 350] width 102 height 20
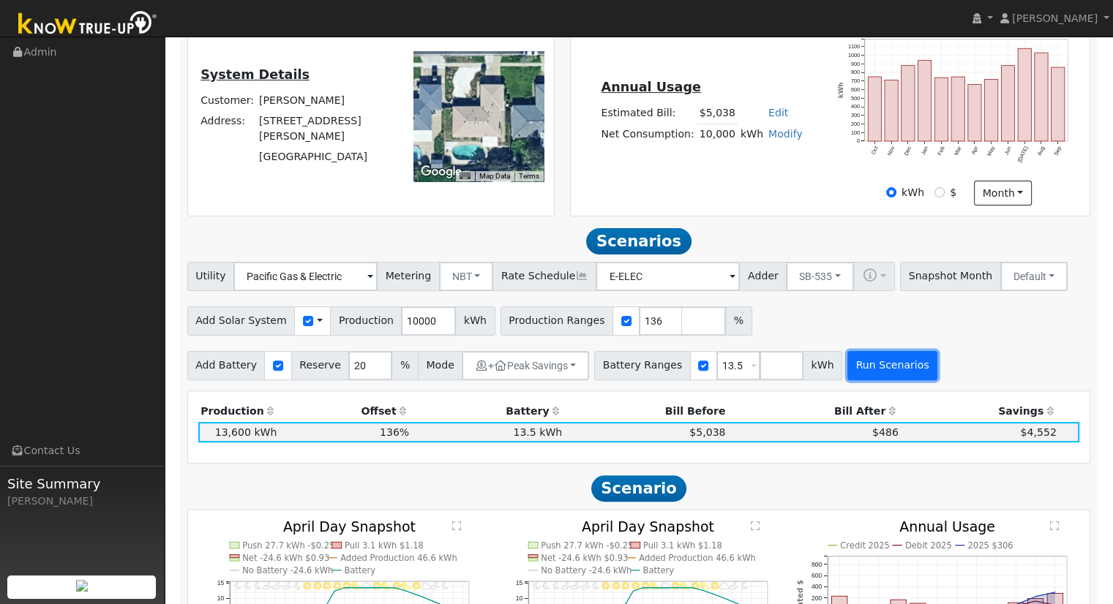
click at [847, 367] on button "Run Scenarios" at bounding box center [892, 365] width 90 height 29
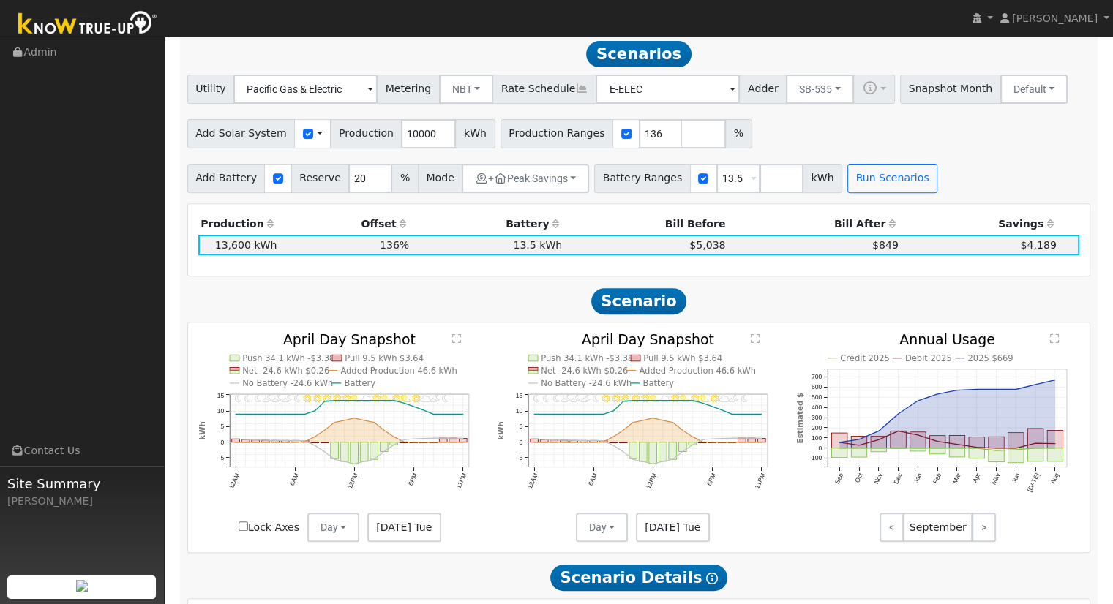
scroll to position [531, 0]
click at [514, 201] on div "Scenario Report Powered by Know True-Up ® Energy Consumption Overview Show Help…" at bounding box center [639, 474] width 918 height 1535
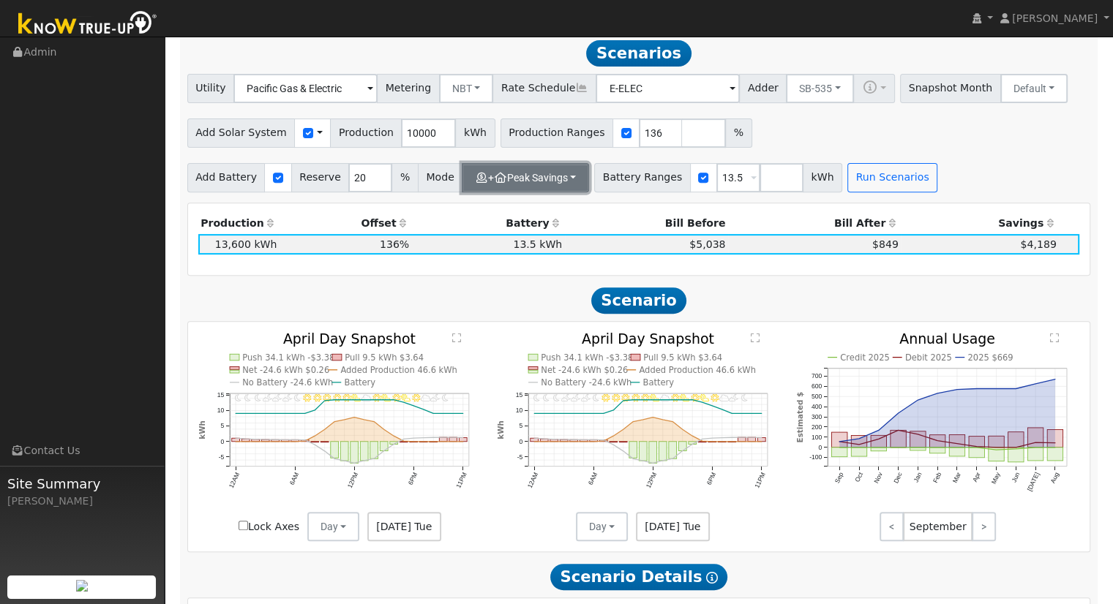
click at [517, 192] on button "+ Peak Savings" at bounding box center [525, 177] width 127 height 29
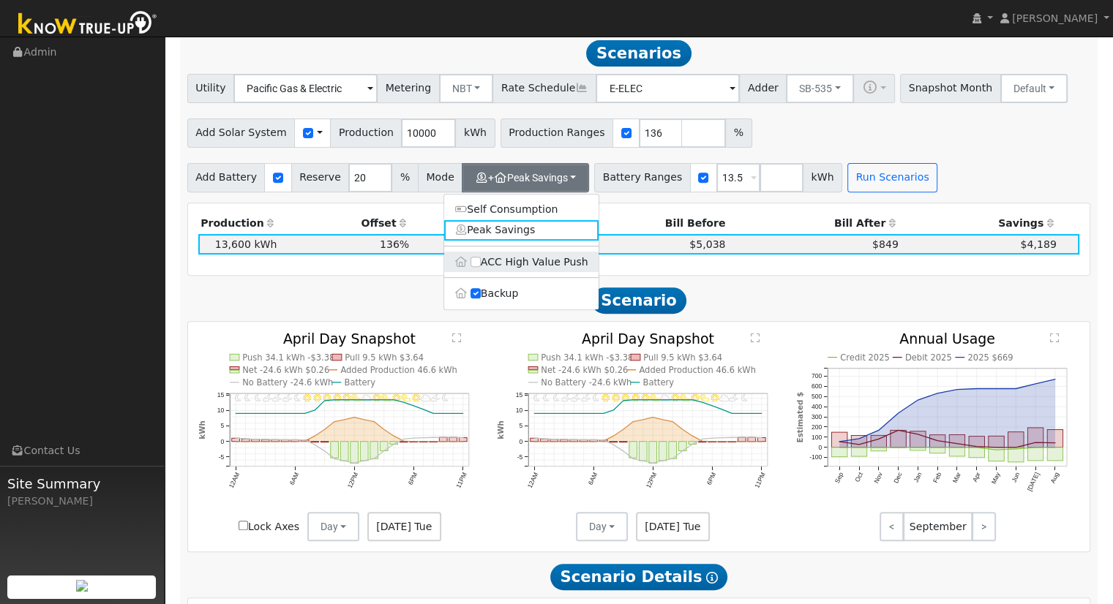
click at [496, 267] on label "ACC High Value Push" at bounding box center [521, 262] width 154 height 20
click at [481, 267] on input "ACC High Value Push" at bounding box center [476, 262] width 10 height 10
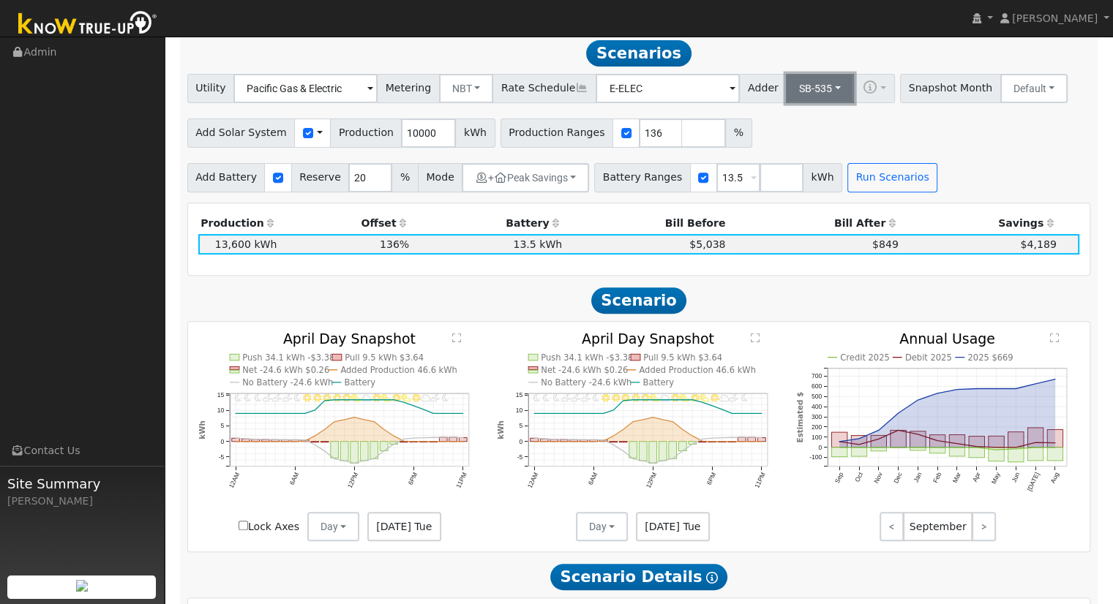
click at [787, 91] on button "SB-535" at bounding box center [820, 88] width 68 height 29
click at [785, 113] on ul "- None - ACC Plus SB-535" at bounding box center [808, 141] width 103 height 73
click at [786, 81] on button "SB-535" at bounding box center [820, 88] width 68 height 29
click at [780, 118] on link "- None -" at bounding box center [808, 121] width 102 height 20
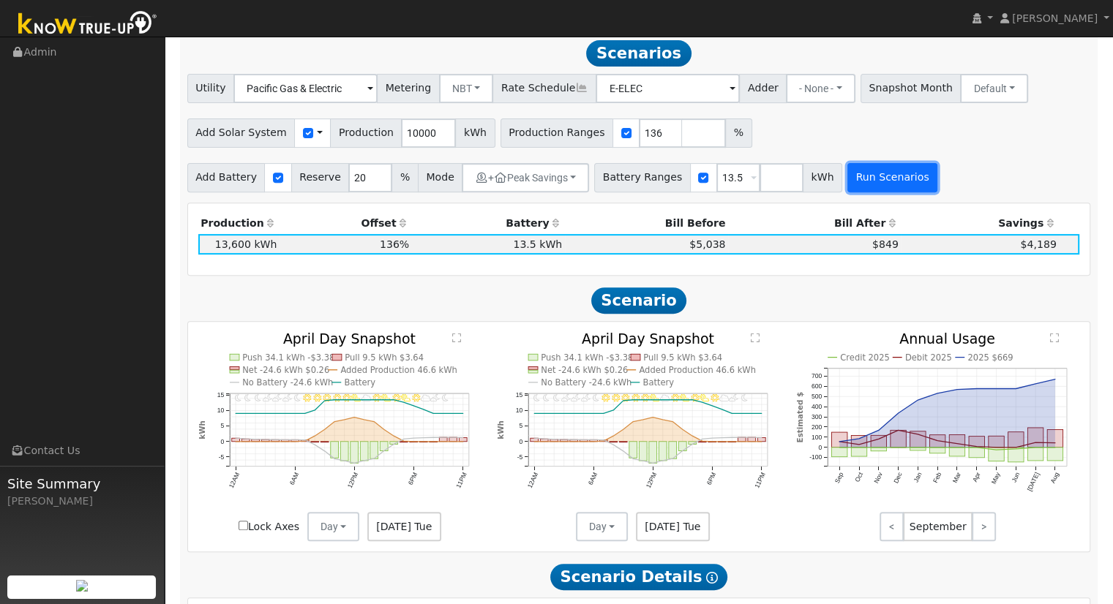
click at [847, 182] on button "Run Scenarios" at bounding box center [892, 177] width 90 height 29
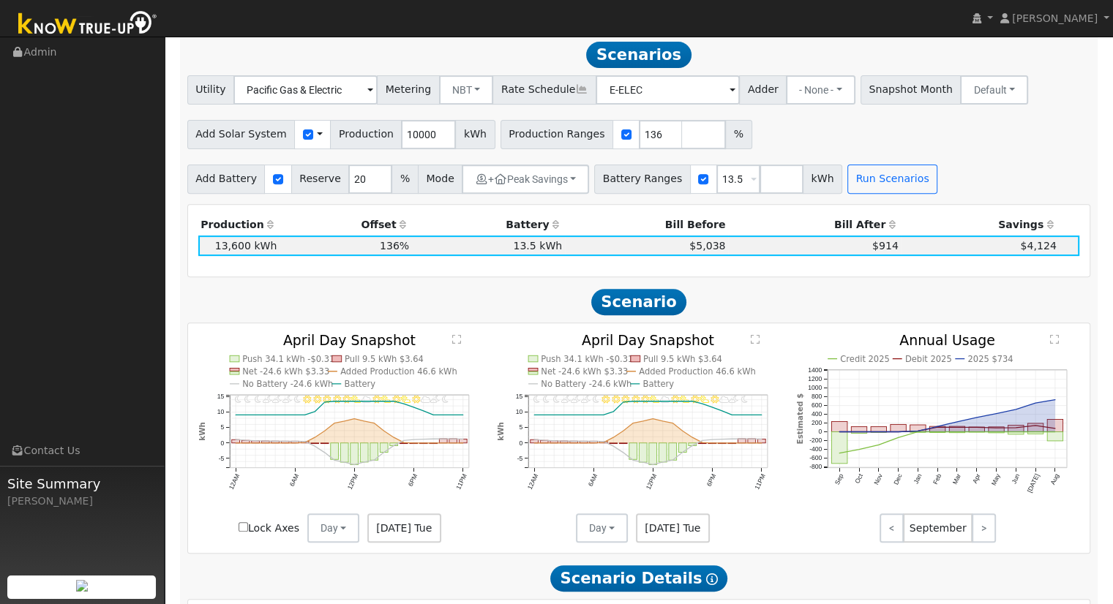
scroll to position [528, 0]
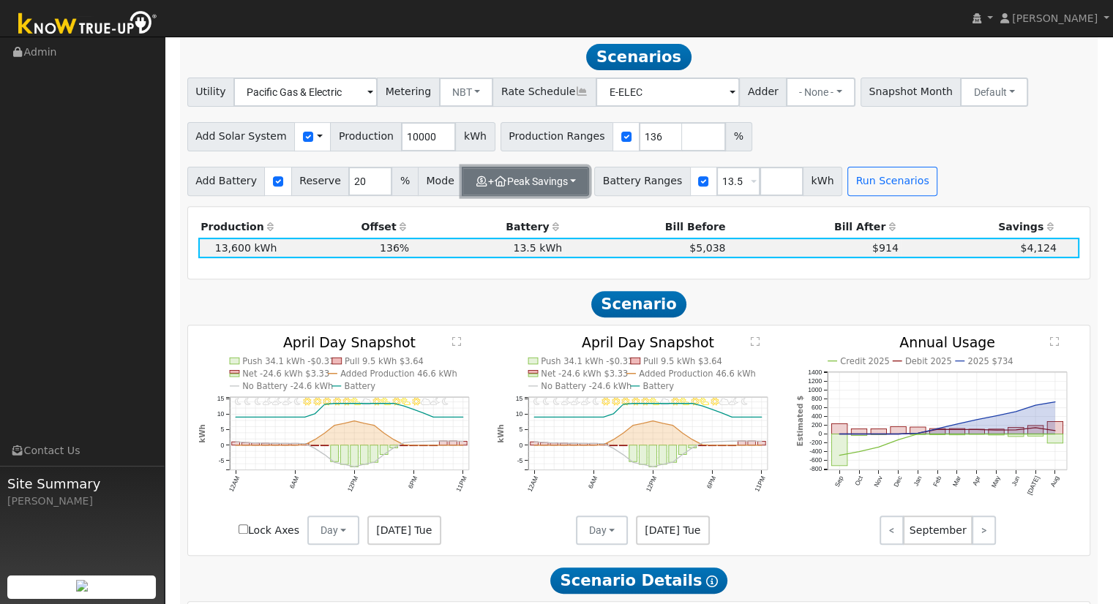
click at [551, 189] on button "+ Peak Savings" at bounding box center [525, 181] width 127 height 29
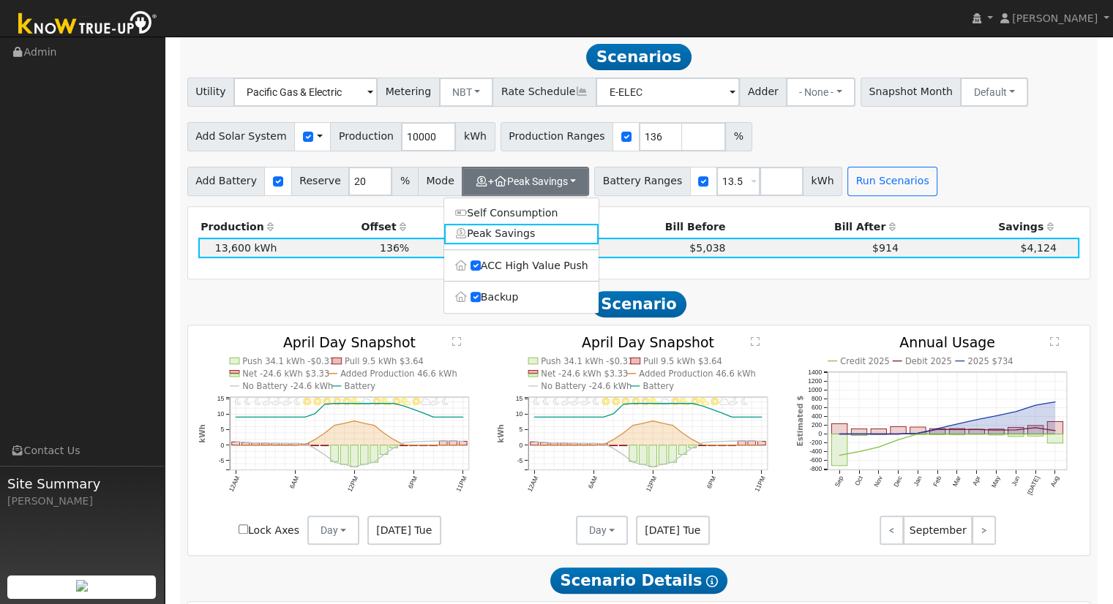
click at [676, 302] on span "Scenario" at bounding box center [639, 304] width 96 height 26
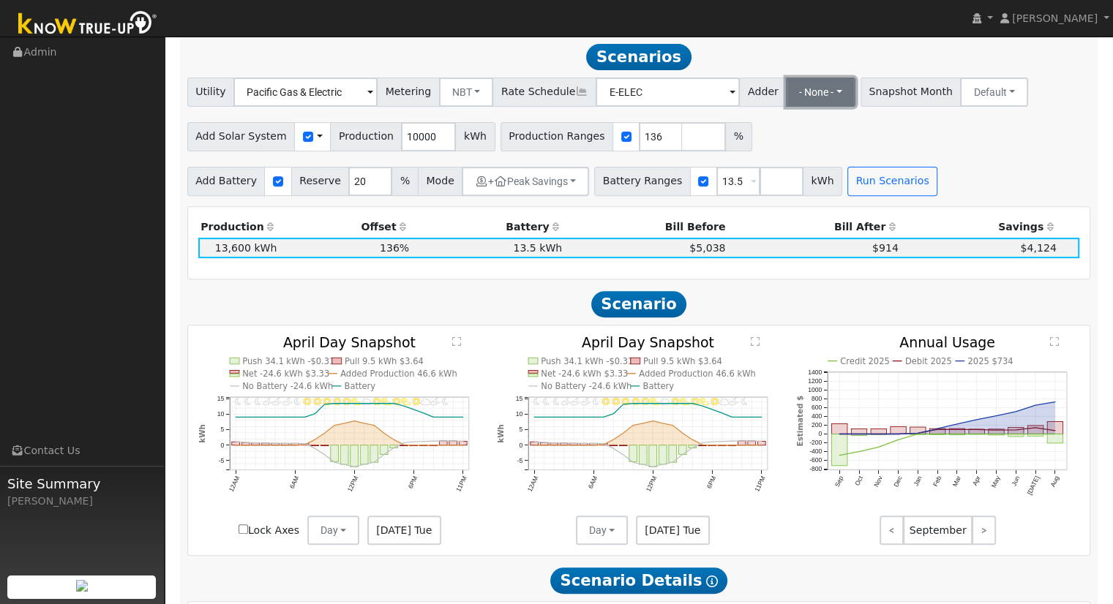
click at [804, 97] on button "- None -" at bounding box center [821, 92] width 70 height 29
click at [800, 141] on link "ACC Plus" at bounding box center [808, 145] width 102 height 20
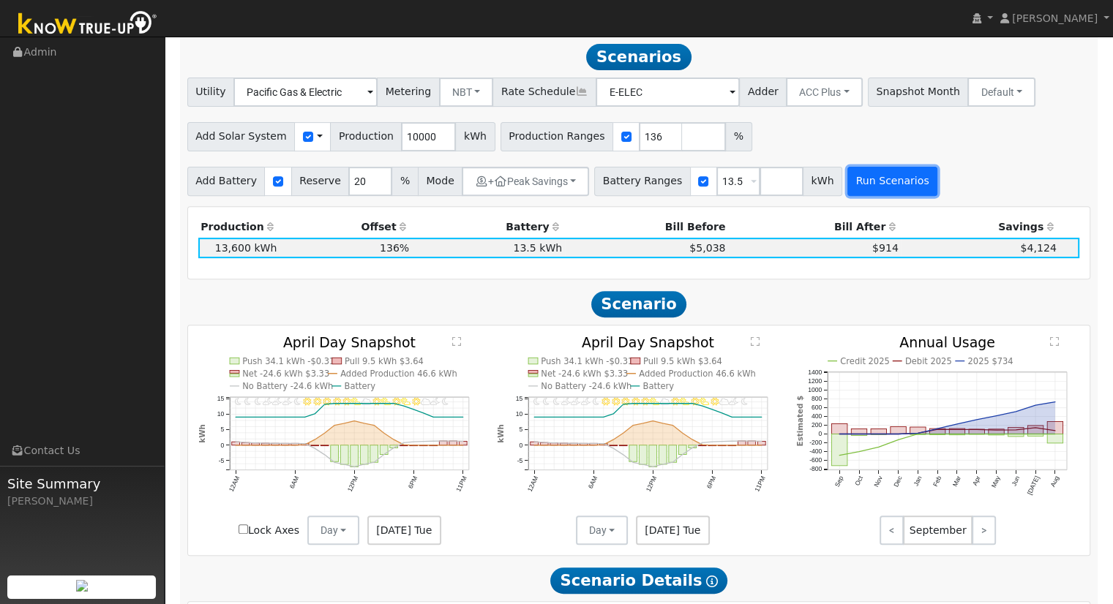
click at [847, 181] on button "Run Scenarios" at bounding box center [892, 181] width 90 height 29
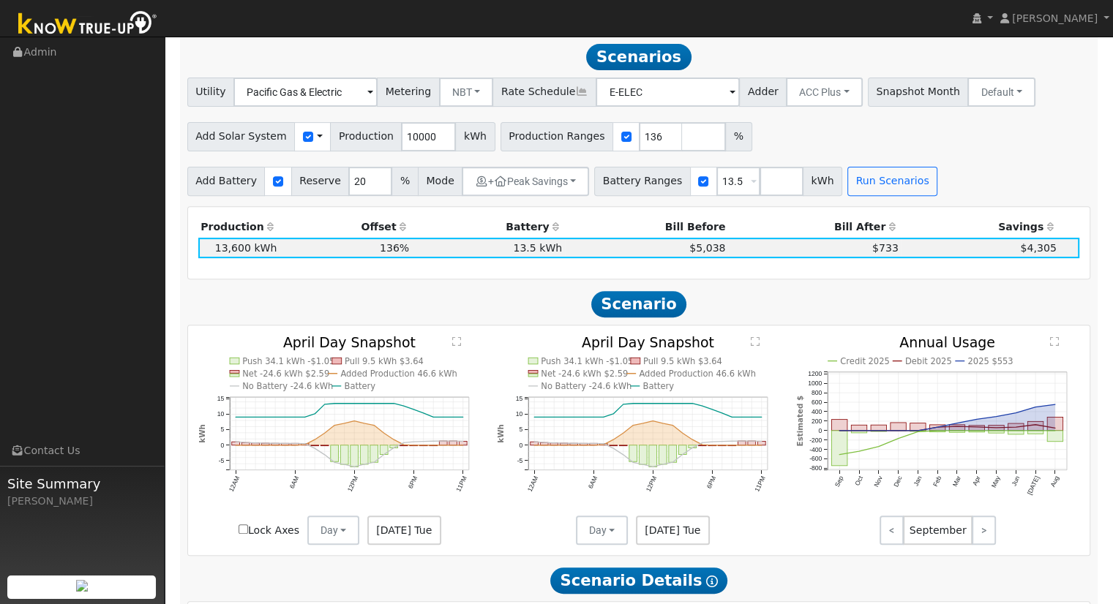
scroll to position [531, 0]
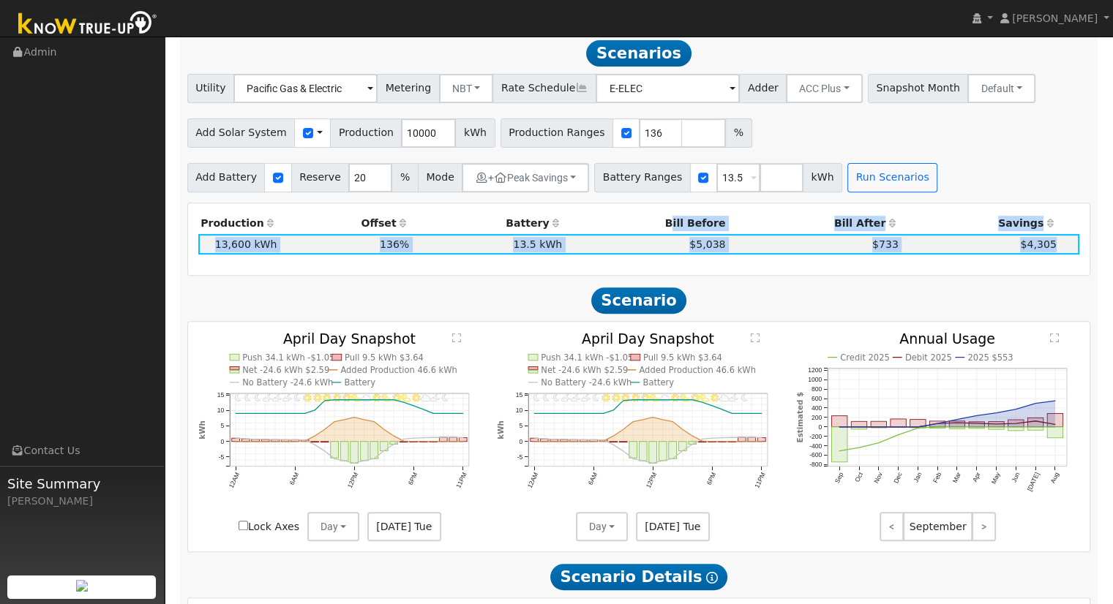
drag, startPoint x: 629, startPoint y: 218, endPoint x: 522, endPoint y: 287, distance: 127.7
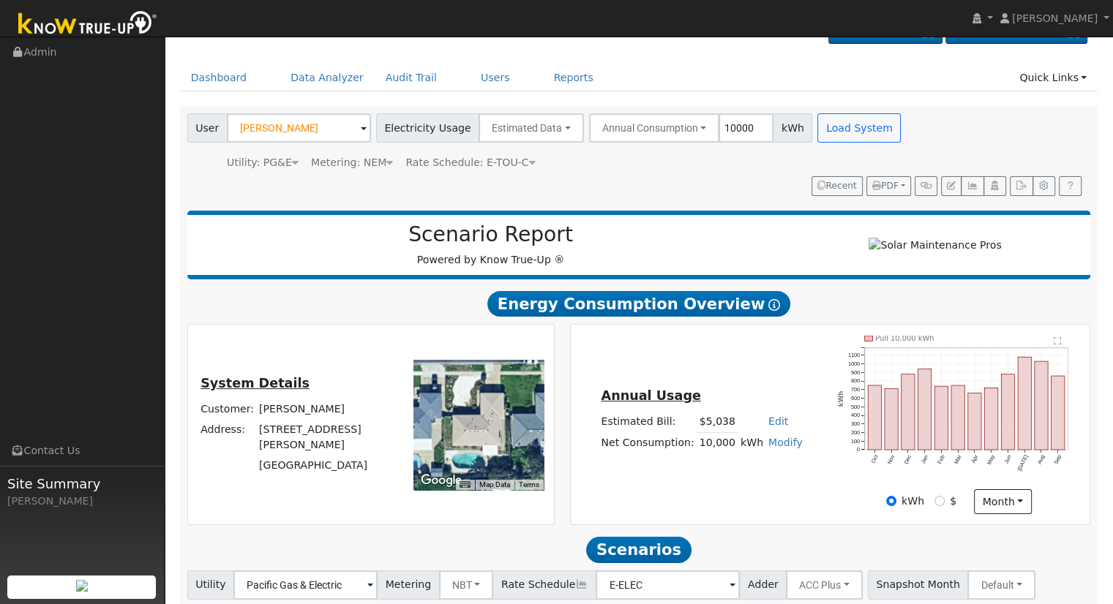
scroll to position [0, 0]
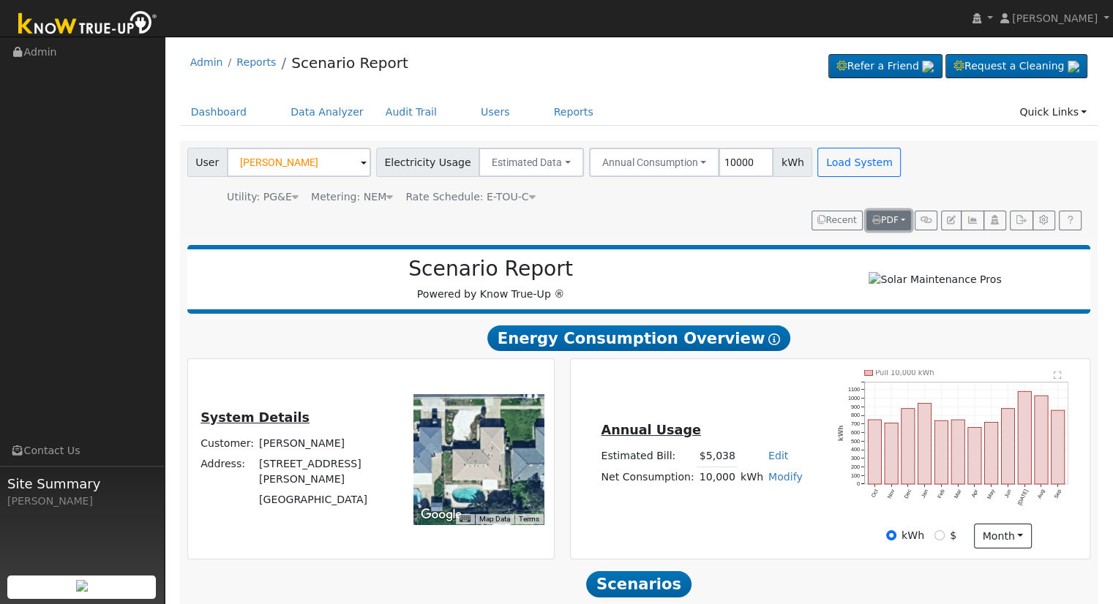
click at [899, 228] on button "PDF" at bounding box center [888, 221] width 45 height 20
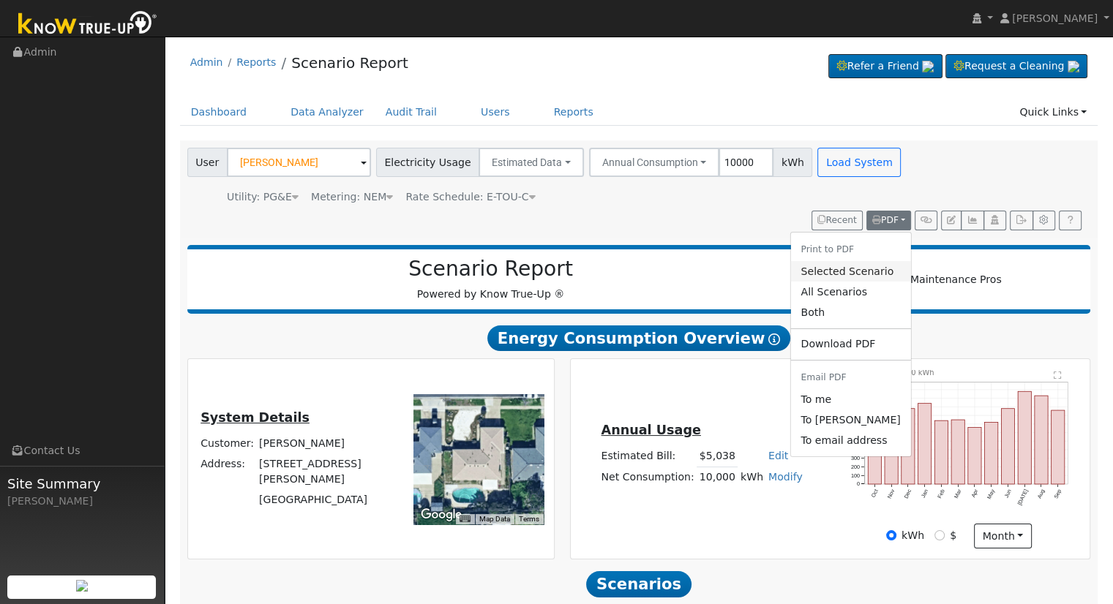
click at [864, 274] on link "Selected Scenario" at bounding box center [850, 271] width 120 height 20
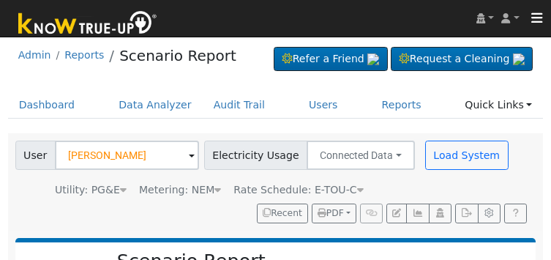
scroll to position [257, 0]
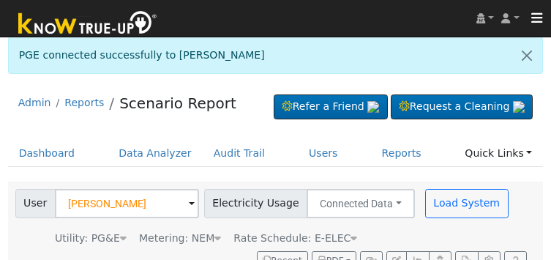
scroll to position [331, 0]
